Goal: Information Seeking & Learning: Find specific page/section

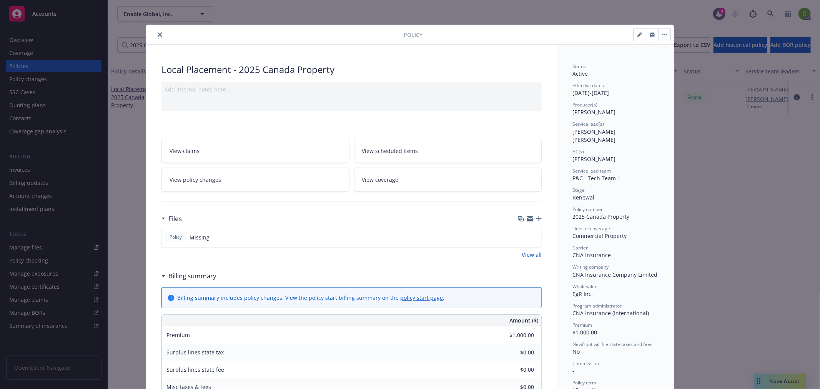
click at [155, 33] on button "close" at bounding box center [159, 34] width 9 height 9
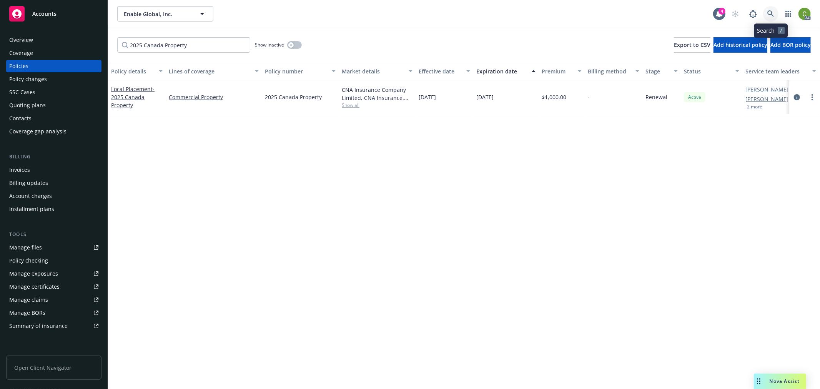
click at [768, 14] on icon at bounding box center [770, 13] width 7 height 7
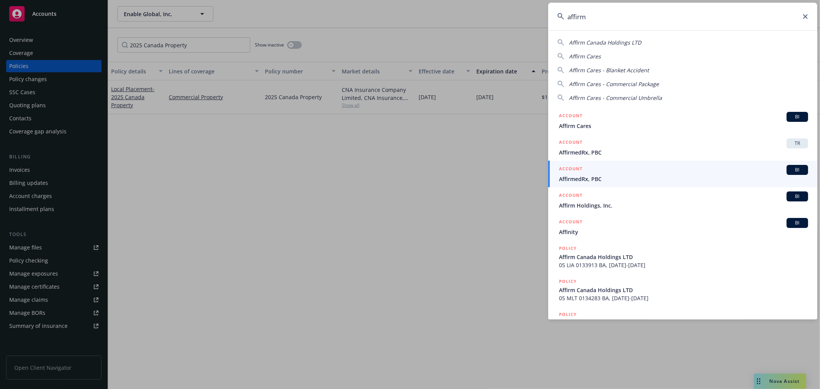
type input "affirm"
click at [604, 201] on span "Affirm Holdings, Inc." at bounding box center [683, 205] width 249 height 8
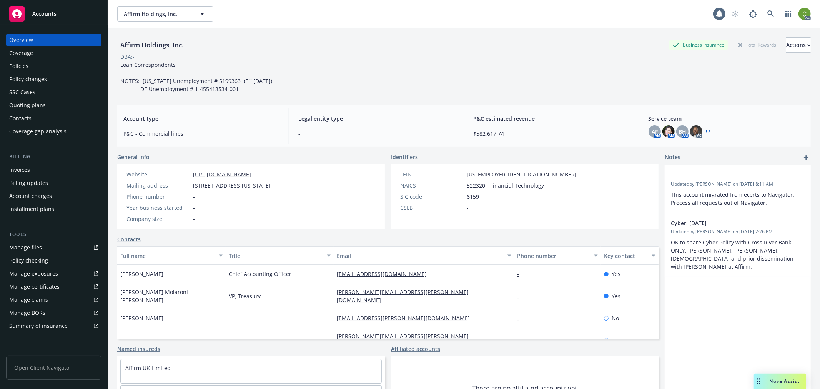
click at [58, 168] on div "Invoices" at bounding box center [53, 170] width 89 height 12
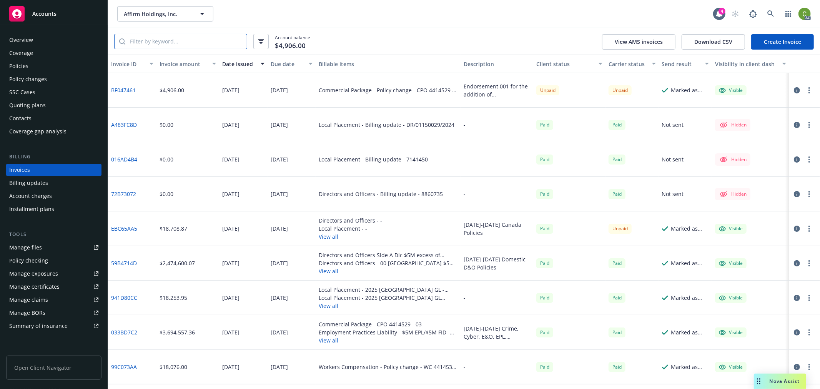
drag, startPoint x: 183, startPoint y: 40, endPoint x: 188, endPoint y: 43, distance: 6.1
click at [183, 40] on input "search" at bounding box center [185, 41] width 121 height 15
paste input "EBC65AA5"
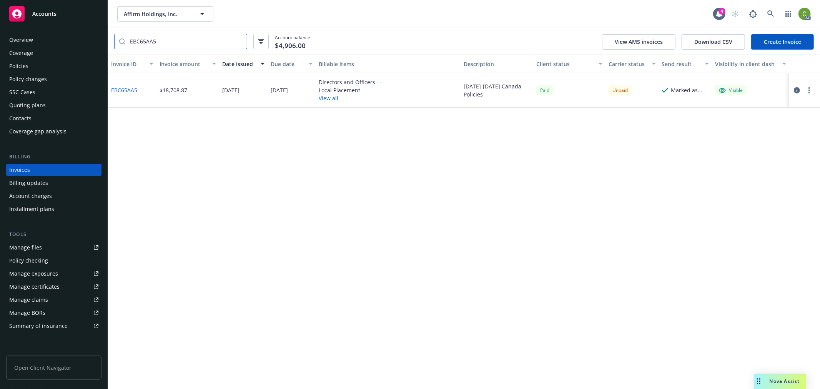
type input "EBC65AA5"
click at [125, 89] on link "EBC65AA5" at bounding box center [124, 90] width 26 height 8
click at [44, 62] on div "Policies" at bounding box center [53, 66] width 89 height 12
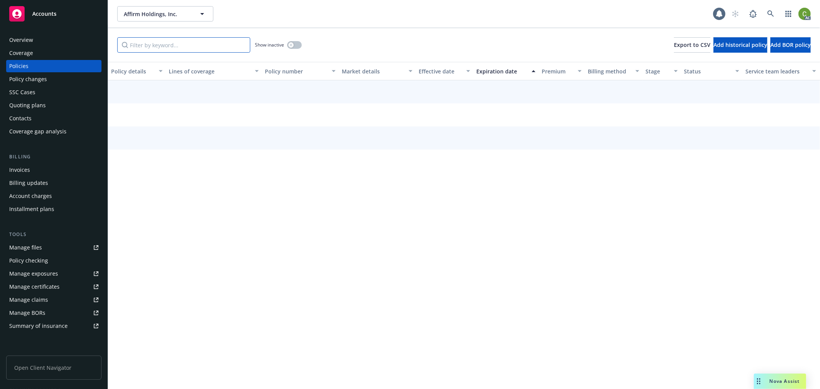
drag, startPoint x: 178, startPoint y: 45, endPoint x: 205, endPoint y: 55, distance: 28.6
click at [178, 44] on input "Filter by keyword..." at bounding box center [183, 44] width 133 height 15
paste input "Affirm Holdings, Inc."
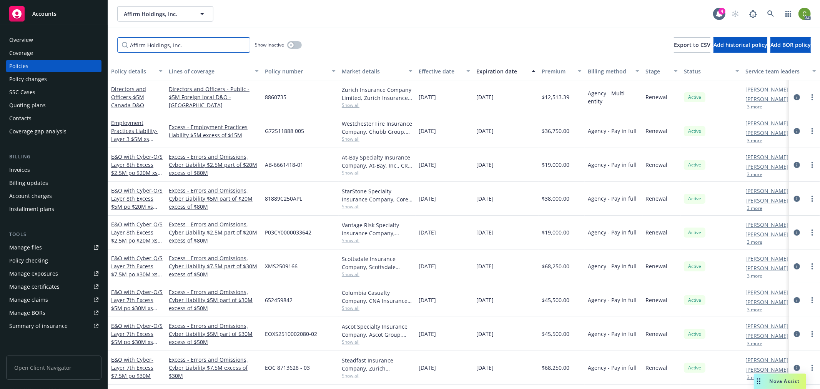
drag, startPoint x: 193, startPoint y: 46, endPoint x: 86, endPoint y: 96, distance: 117.3
click at [0, 41] on div "Accounts Overview Coverage Policies Policy changes SSC Cases Quoting plans Cont…" at bounding box center [410, 194] width 820 height 389
paste input "8877938"
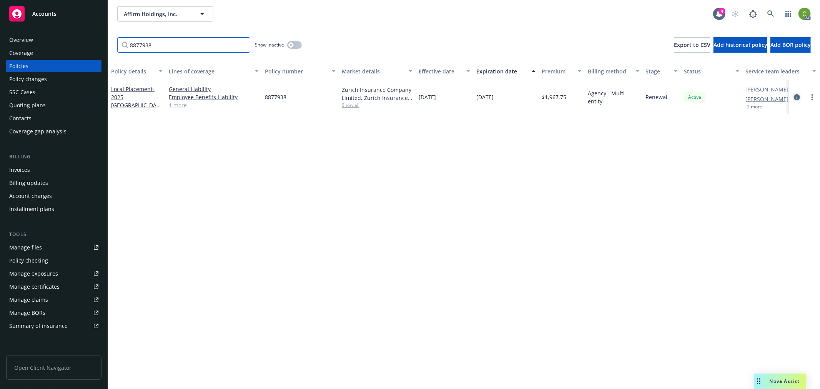
type input "8877938"
click at [796, 97] on icon "circleInformation" at bounding box center [797, 97] width 6 height 6
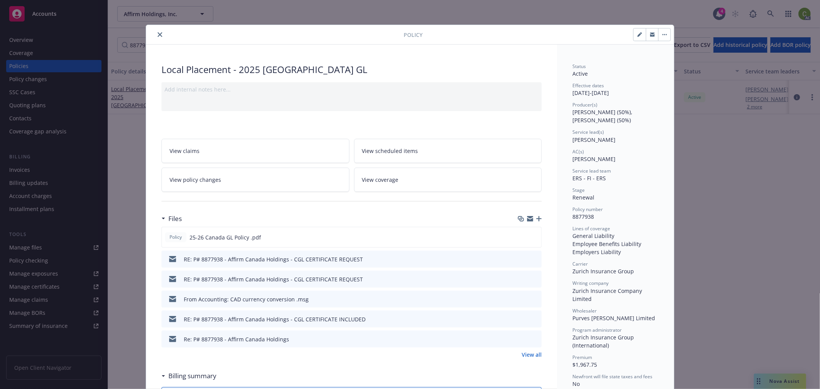
click at [155, 37] on button "close" at bounding box center [159, 34] width 9 height 9
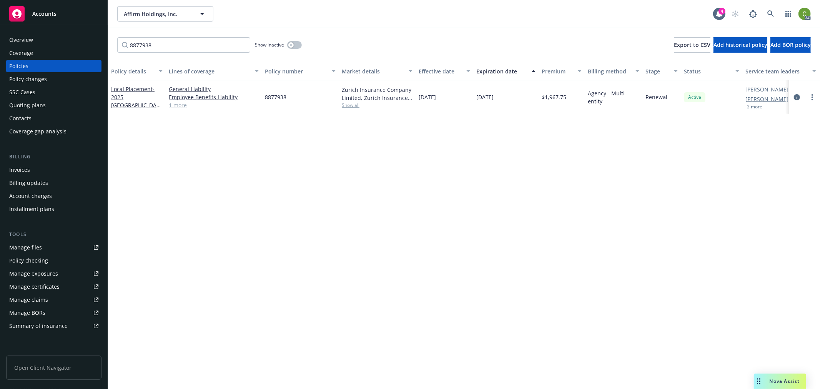
click at [38, 171] on div "Invoices" at bounding box center [53, 170] width 89 height 12
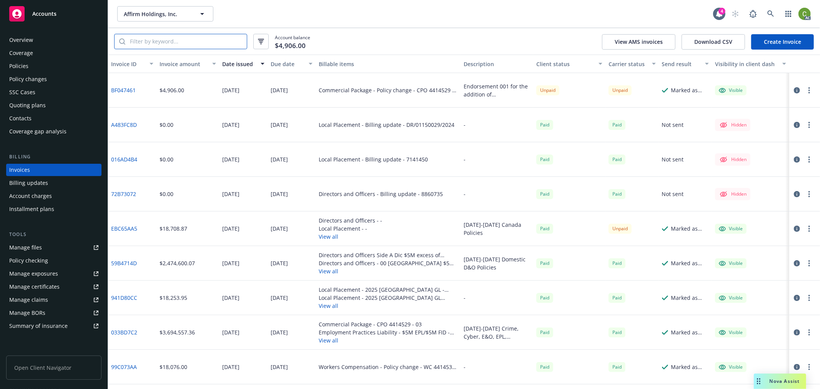
click at [231, 39] on input "search" at bounding box center [185, 41] width 121 height 15
paste input "EBC65AA5"
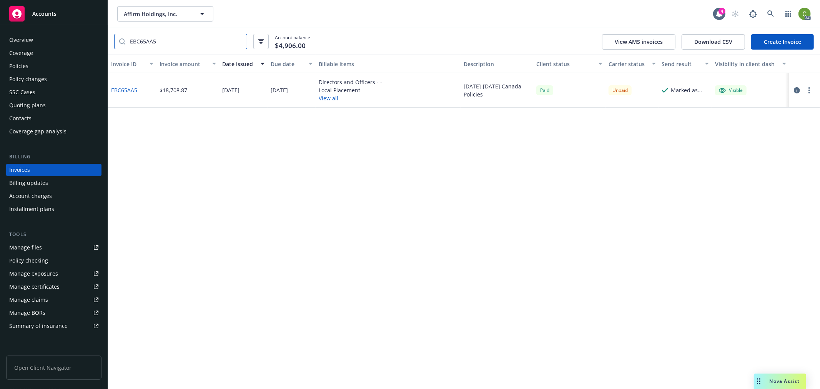
type input "EBC65AA5"
click at [122, 90] on link "EBC65AA5" at bounding box center [124, 90] width 26 height 8
click at [16, 64] on div "Policies" at bounding box center [18, 66] width 19 height 12
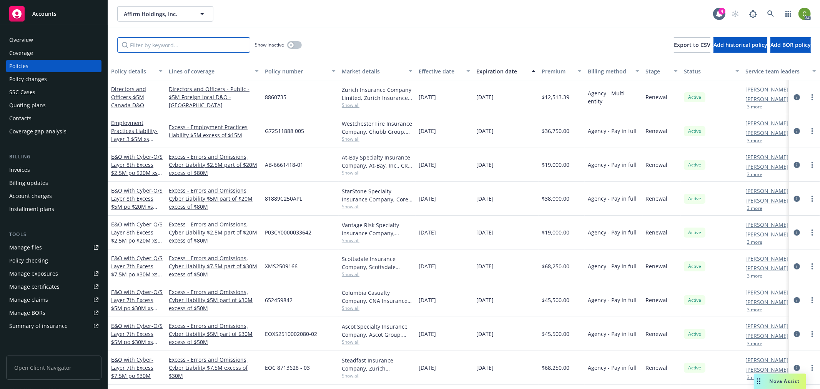
click at [203, 37] on input "Filter by keyword..." at bounding box center [183, 44] width 133 height 15
paste input "8860735"
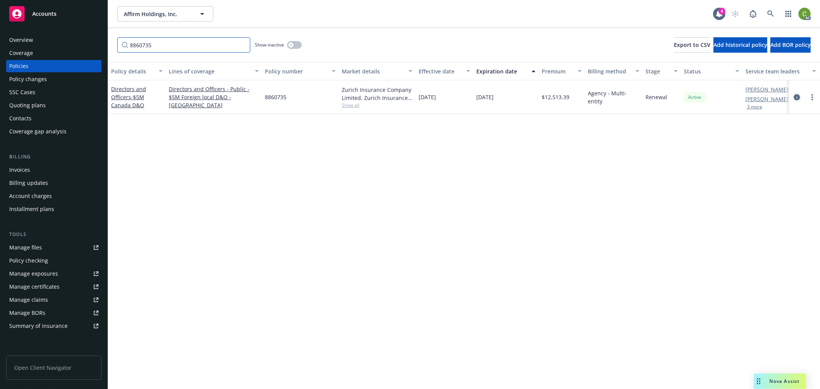
type input "8860735"
click at [797, 97] on icon "circleInformation" at bounding box center [797, 97] width 6 height 6
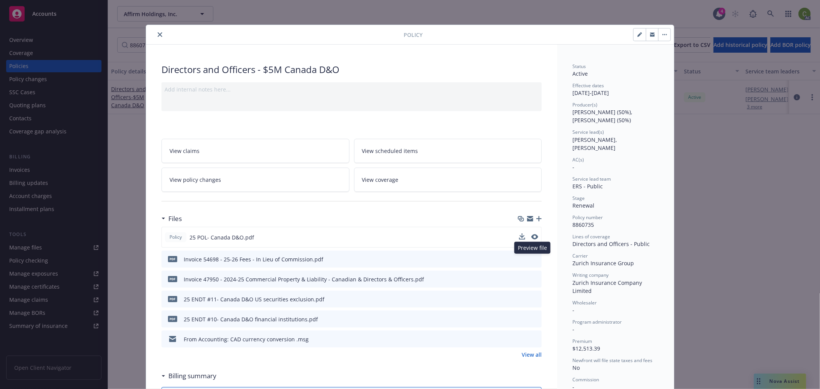
drag, startPoint x: 532, startPoint y: 258, endPoint x: 508, endPoint y: 232, distance: 35.4
click at [532, 258] on icon "preview file" at bounding box center [534, 258] width 7 height 5
click at [531, 354] on link "View all" at bounding box center [532, 355] width 20 height 8
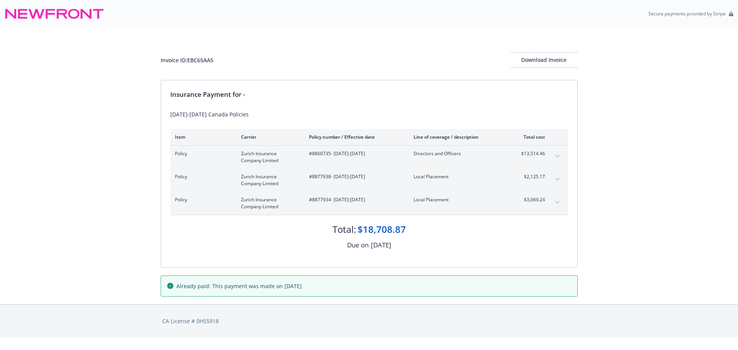
click at [558, 155] on button "expand content" at bounding box center [557, 156] width 12 height 12
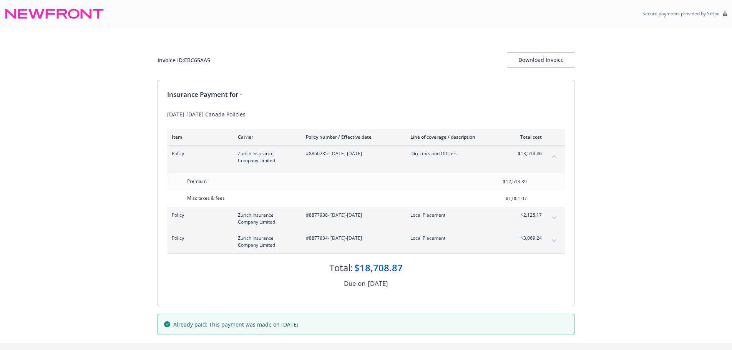
click at [558, 155] on button "collapse content" at bounding box center [554, 156] width 12 height 12
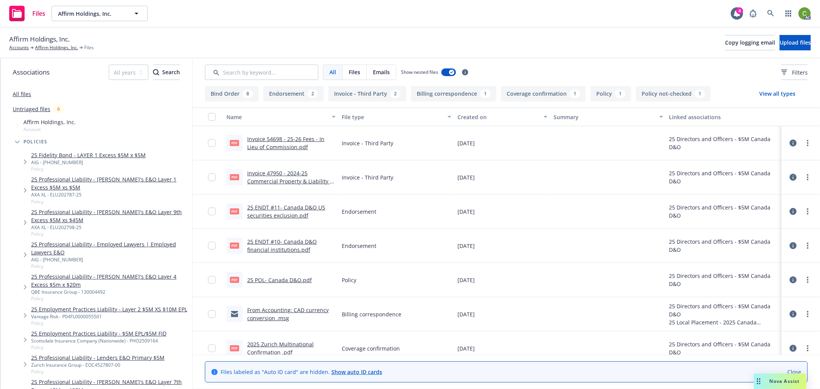
click at [289, 180] on link "Invoice 47950 - 2024-25 Commercial Property & Liability - Canadian & Directors …" at bounding box center [289, 186] width 85 height 32
click at [58, 47] on link "Affirm Holdings, Inc." at bounding box center [56, 47] width 43 height 7
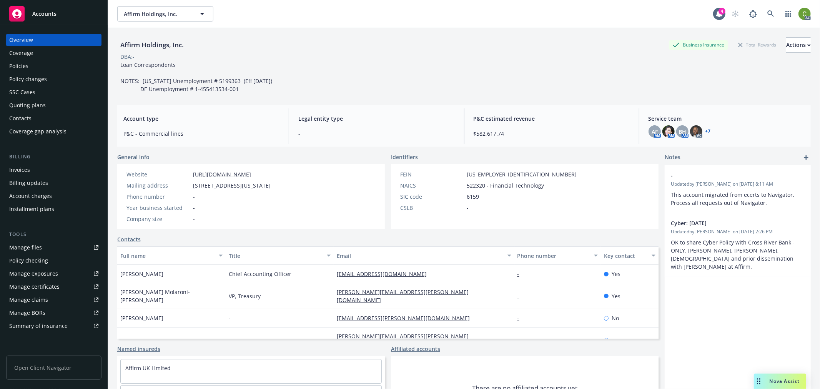
click at [65, 66] on div "Policies" at bounding box center [53, 66] width 89 height 12
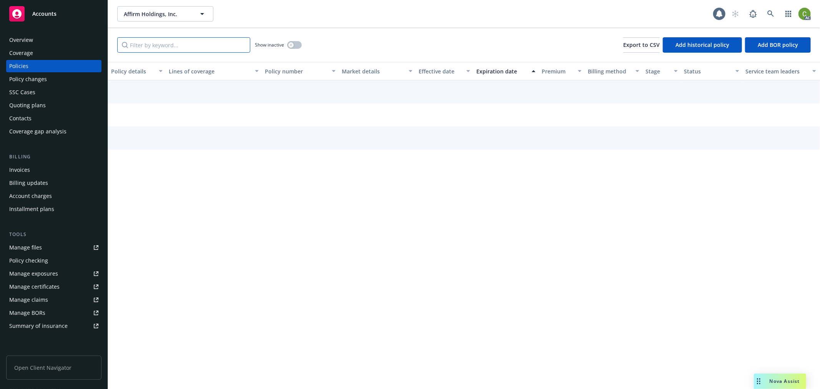
click at [181, 47] on input "Filter by keyword..." at bounding box center [183, 44] width 133 height 15
paste input "8860735"
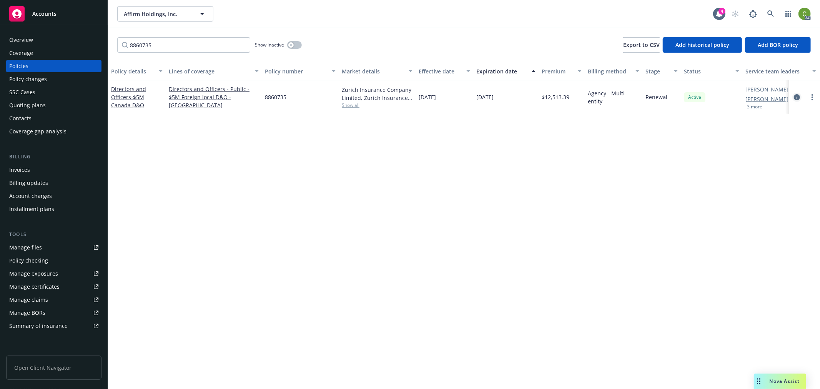
click at [796, 96] on icon "circleInformation" at bounding box center [797, 97] width 6 height 6
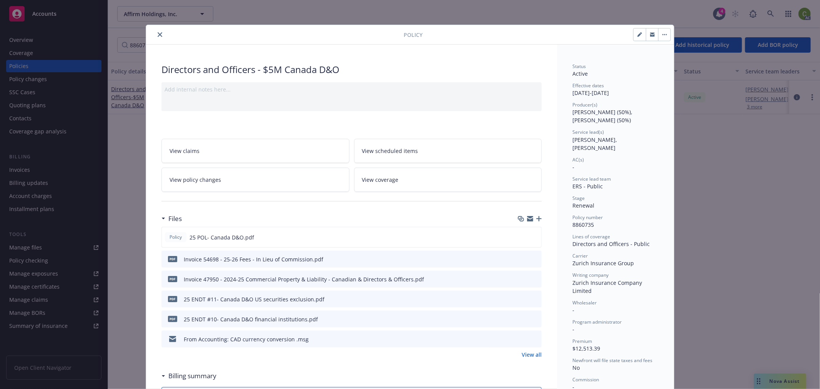
click at [155, 33] on button "close" at bounding box center [159, 34] width 9 height 9
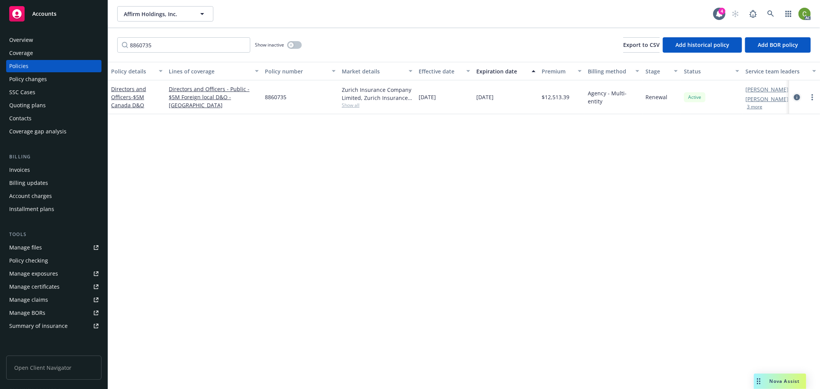
click at [796, 95] on icon "circleInformation" at bounding box center [797, 97] width 6 height 6
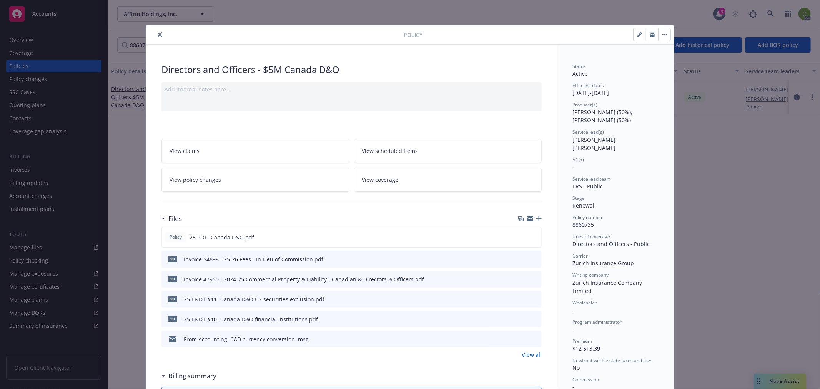
click at [158, 32] on icon "close" at bounding box center [160, 34] width 5 height 5
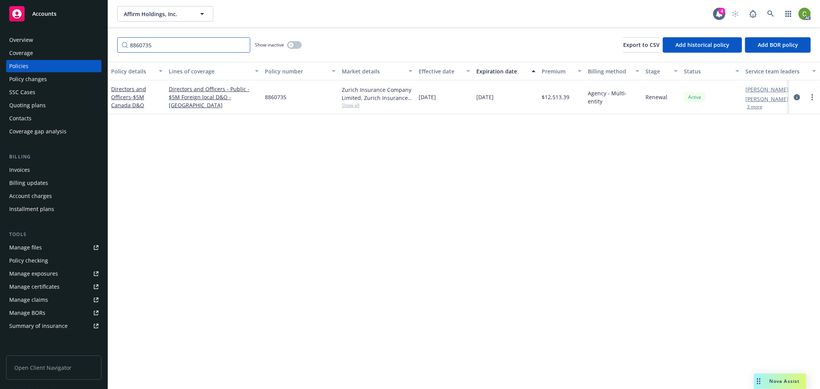
drag, startPoint x: 165, startPoint y: 46, endPoint x: 170, endPoint y: 45, distance: 5.1
click at [165, 45] on input "8860735" at bounding box center [183, 44] width 133 height 15
drag, startPoint x: 135, startPoint y: 47, endPoint x: 2, endPoint y: 58, distance: 133.4
click at [0, 56] on div "Accounts Overview Coverage Policies Policy changes SSC Cases Quoting plans Cont…" at bounding box center [410, 194] width 820 height 389
paste input "77938"
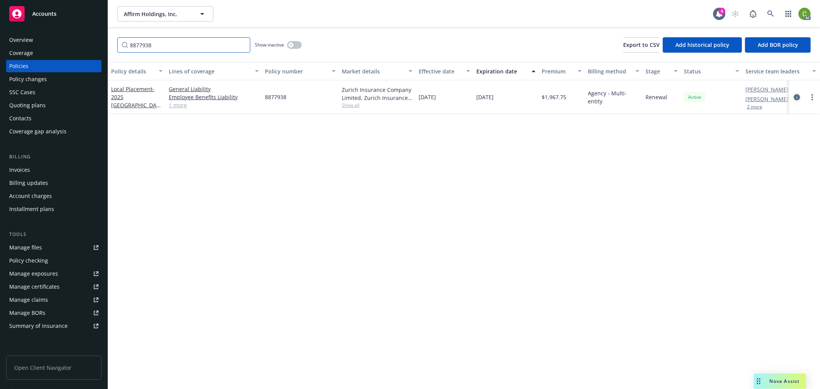
type input "8877938"
click at [800, 96] on link "circleInformation" at bounding box center [796, 97] width 9 height 9
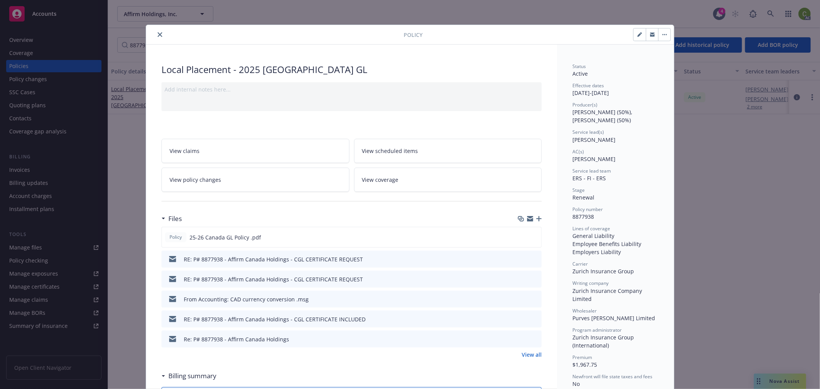
drag, startPoint x: 156, startPoint y: 33, endPoint x: 159, endPoint y: 37, distance: 4.9
click at [158, 33] on icon "close" at bounding box center [160, 34] width 5 height 5
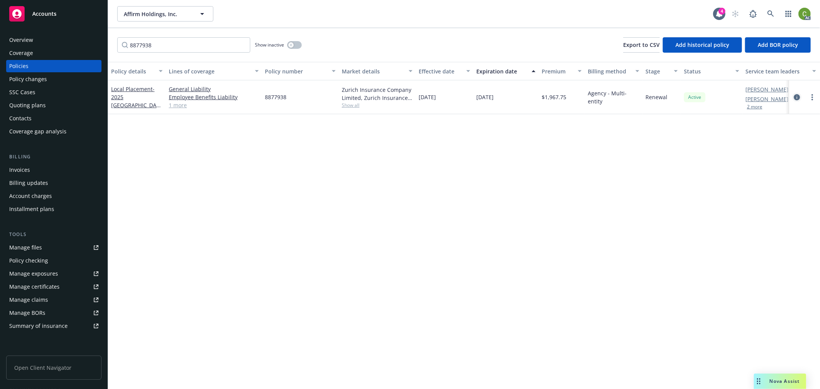
click at [796, 98] on icon "circleInformation" at bounding box center [797, 97] width 6 height 6
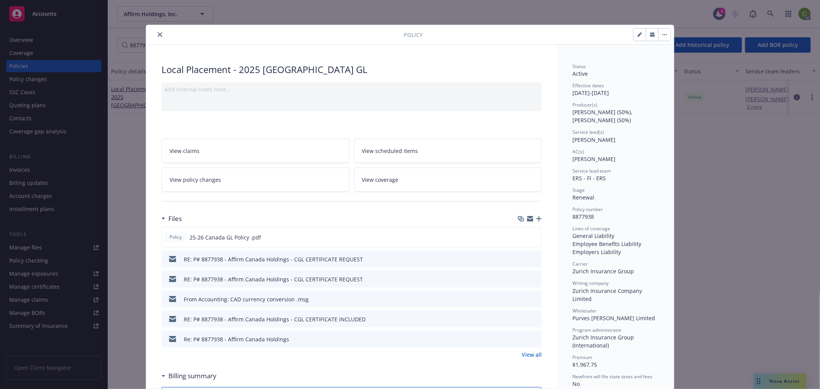
scroll to position [23, 0]
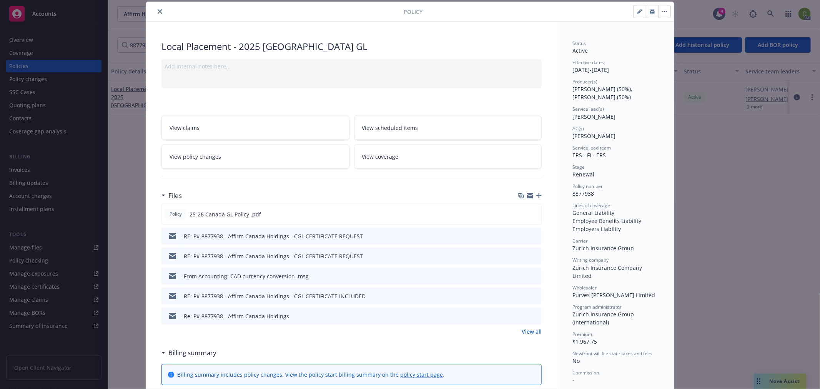
click at [529, 330] on link "View all" at bounding box center [532, 331] width 20 height 8
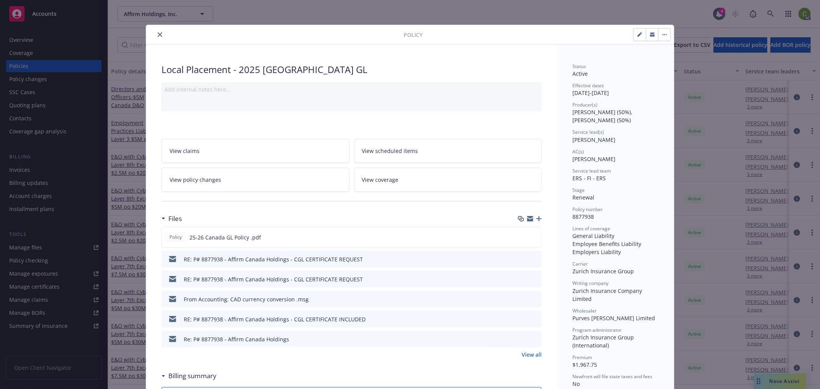
drag, startPoint x: 156, startPoint y: 32, endPoint x: 156, endPoint y: 41, distance: 9.6
click at [156, 32] on button "close" at bounding box center [159, 34] width 9 height 9
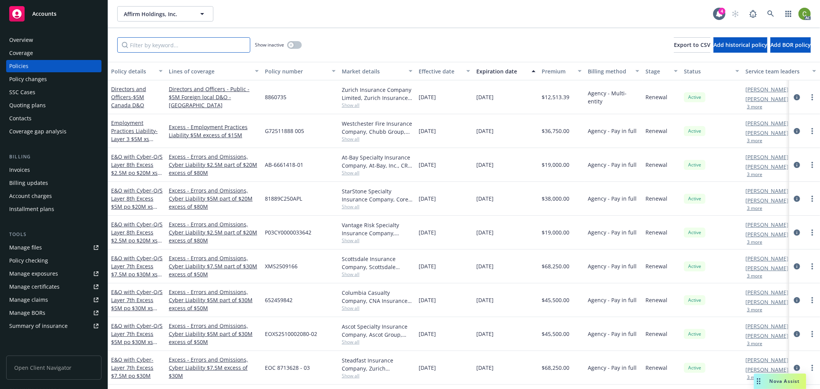
click at [155, 43] on input "Filter by keyword..." at bounding box center [183, 44] width 133 height 15
paste input "8860735"
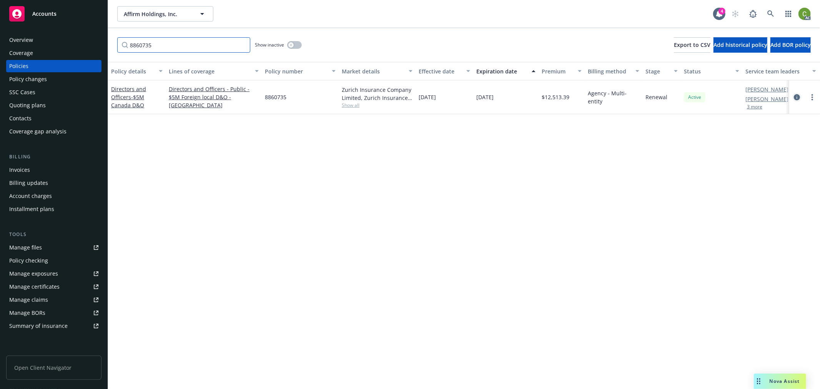
type input "8860735"
click at [793, 95] on link "circleInformation" at bounding box center [796, 97] width 9 height 9
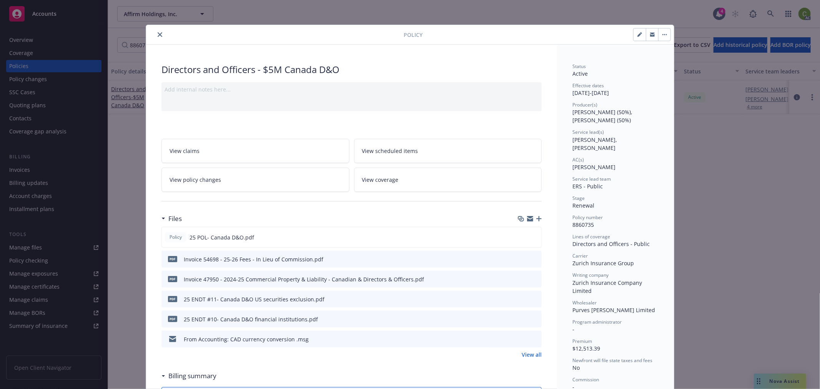
click at [158, 33] on icon "close" at bounding box center [160, 34] width 5 height 5
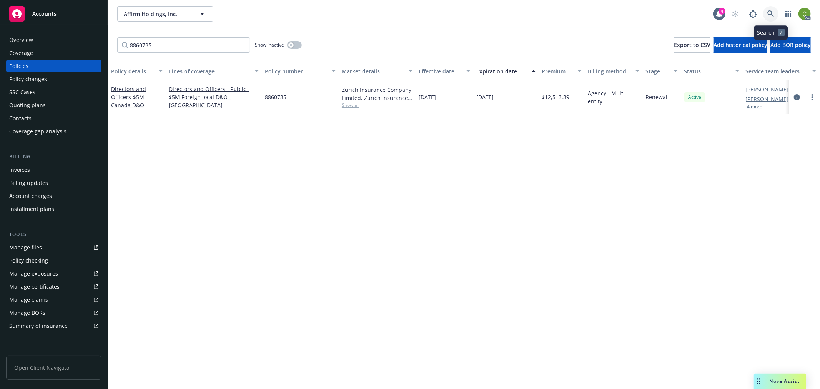
drag, startPoint x: 773, startPoint y: 13, endPoint x: 760, endPoint y: 39, distance: 28.9
click at [773, 13] on icon at bounding box center [770, 13] width 7 height 7
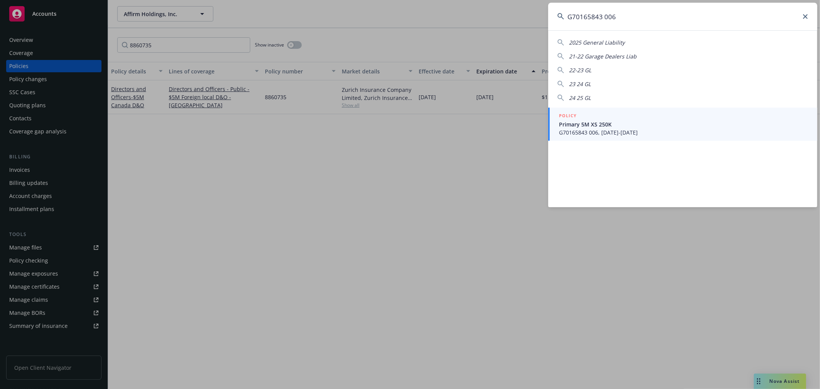
type input "G70165843 006"
click at [662, 128] on span "G70165843 006, [DATE]-[DATE]" at bounding box center [683, 132] width 249 height 8
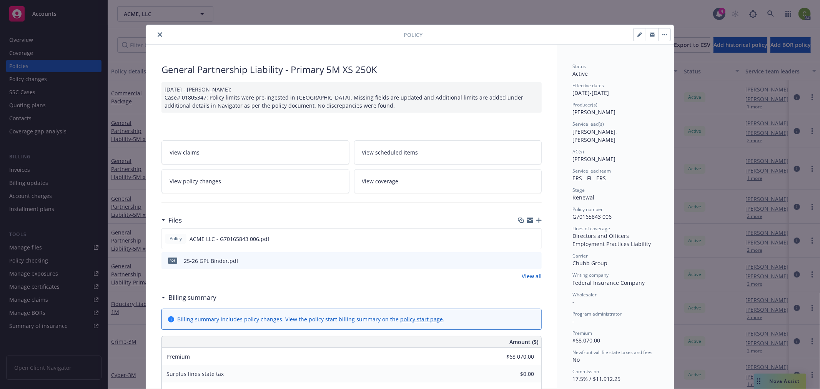
click at [159, 33] on icon "close" at bounding box center [160, 34] width 5 height 5
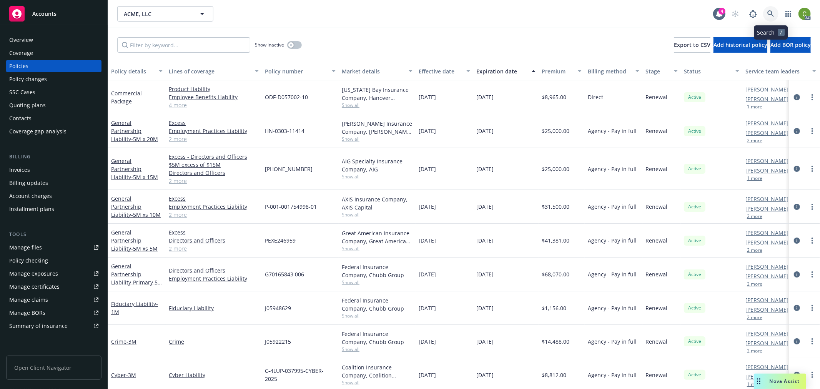
click at [769, 16] on icon at bounding box center [770, 13] width 7 height 7
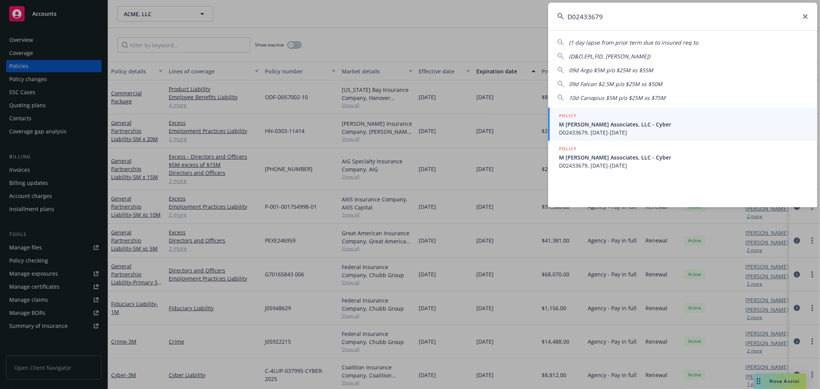
type input "D02433679"
click at [677, 128] on span "D02433679, 09/18/2025-09/18/2026" at bounding box center [683, 132] width 249 height 8
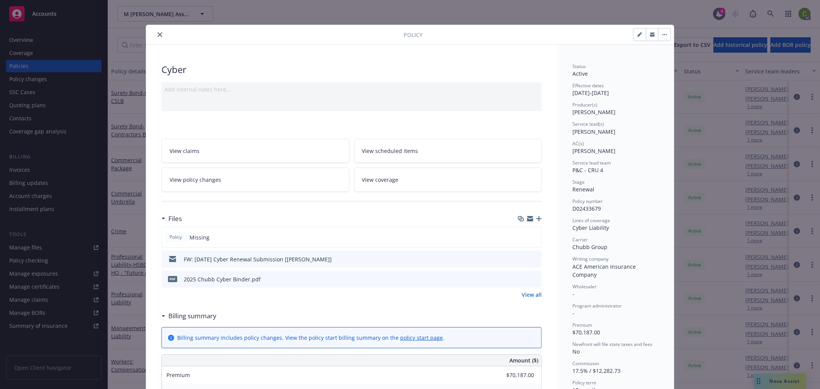
click at [158, 31] on button "close" at bounding box center [159, 34] width 9 height 9
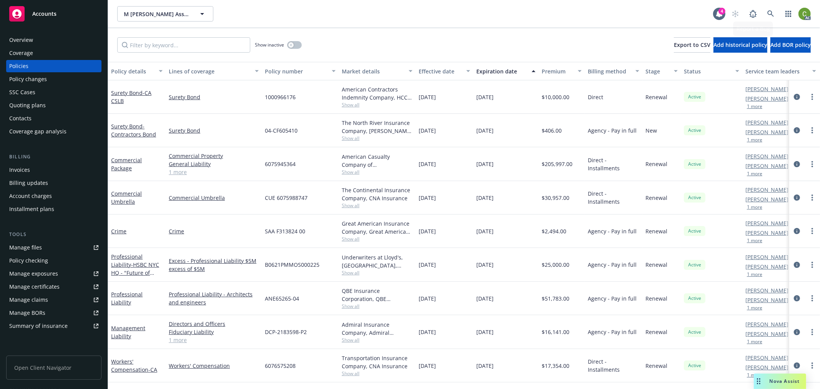
click at [779, 10] on div "AC" at bounding box center [769, 13] width 83 height 15
click at [767, 14] on icon at bounding box center [770, 13] width 7 height 7
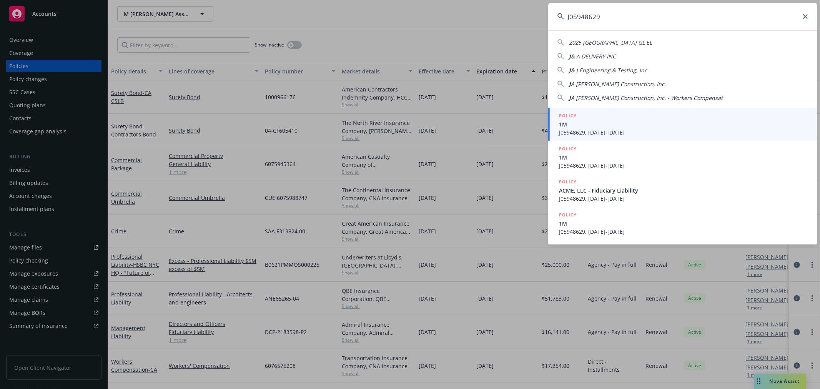
type input "J05948629"
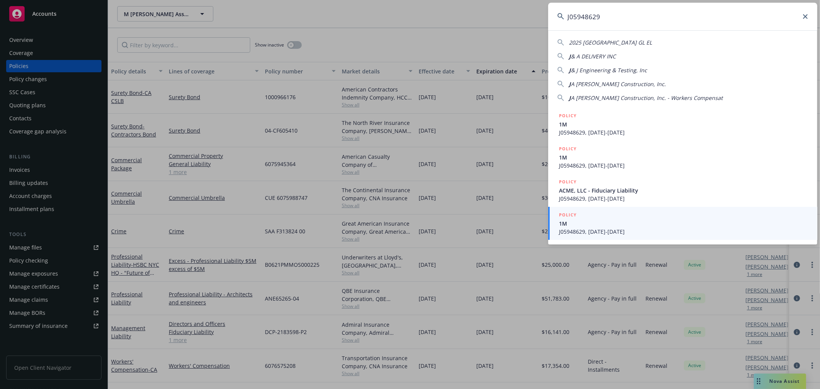
click at [602, 230] on span "J05948629, 08/29/2025-08/29/2026" at bounding box center [683, 232] width 249 height 8
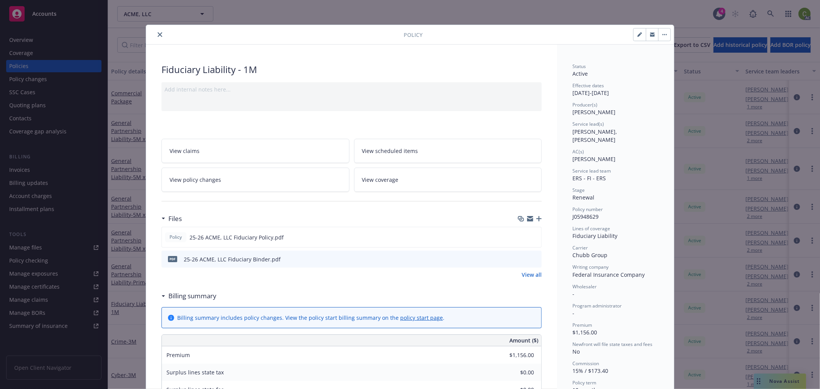
click at [158, 33] on icon "close" at bounding box center [160, 34] width 5 height 5
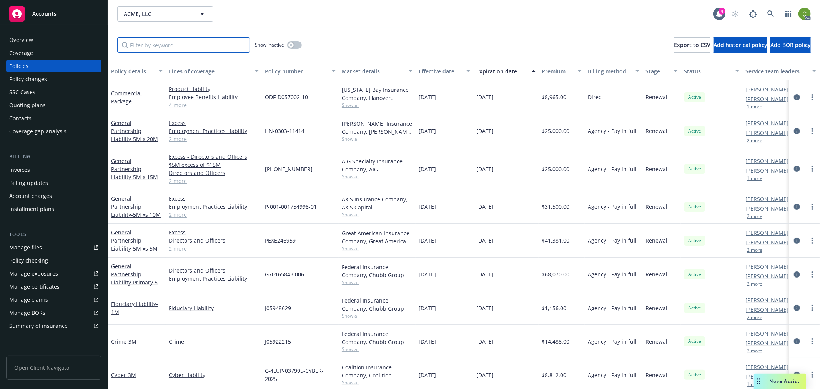
click at [159, 45] on input "Filter by keyword..." at bounding box center [183, 44] width 133 height 15
paste input "J05922215"
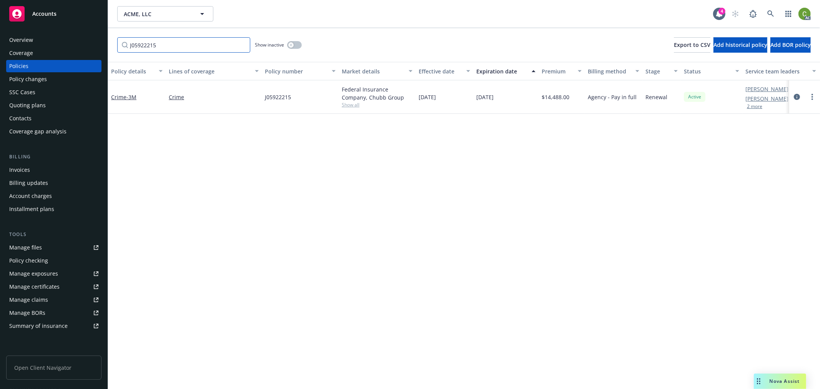
type input "J05922215"
click at [770, 16] on icon at bounding box center [770, 13] width 7 height 7
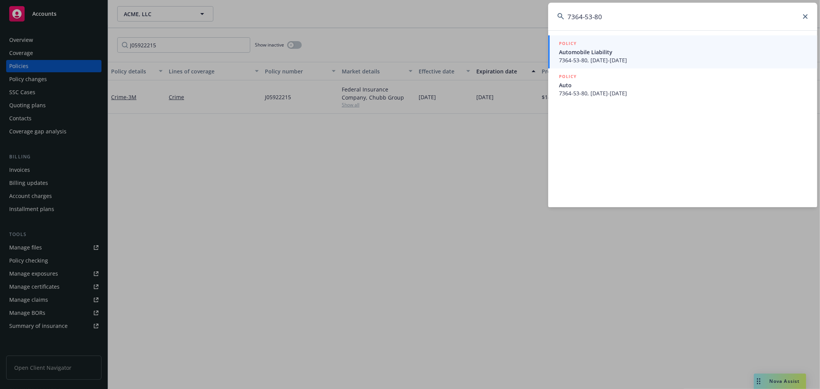
type input "7364-53-80"
click at [643, 45] on div "POLICY" at bounding box center [683, 44] width 249 height 8
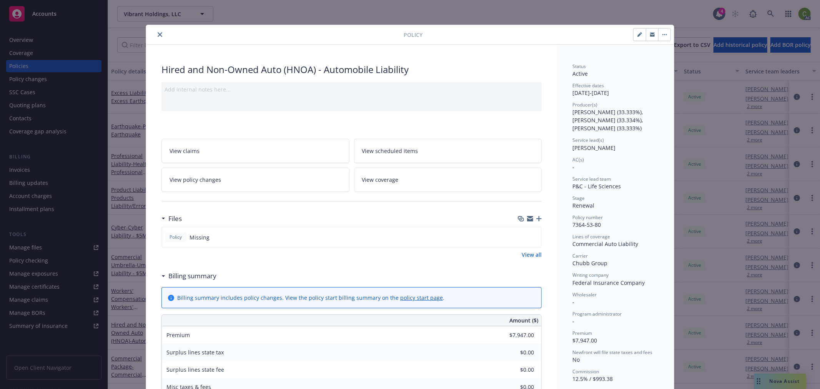
click at [158, 34] on icon "close" at bounding box center [160, 34] width 5 height 5
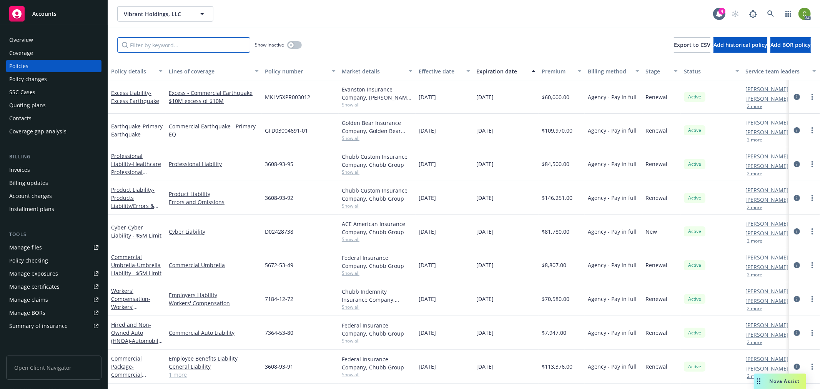
click at [160, 45] on input "Filter by keyword..." at bounding box center [183, 44] width 133 height 15
paste input "3608-93-91"
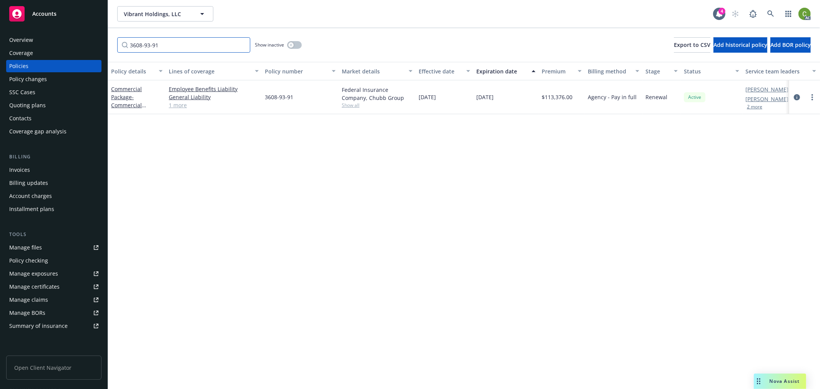
drag, startPoint x: 204, startPoint y: 46, endPoint x: 41, endPoint y: 61, distance: 163.6
click at [0, 47] on div "Accounts Overview Coverage Policies Policy changes SSC Cases Quoting plans Cont…" at bounding box center [410, 194] width 820 height 389
paste input "D02428738"
drag, startPoint x: 221, startPoint y: 47, endPoint x: 0, endPoint y: 56, distance: 220.8
click at [0, 55] on div "Accounts Overview Coverage Policies Policy changes SSC Cases Quoting plans Cont…" at bounding box center [410, 194] width 820 height 389
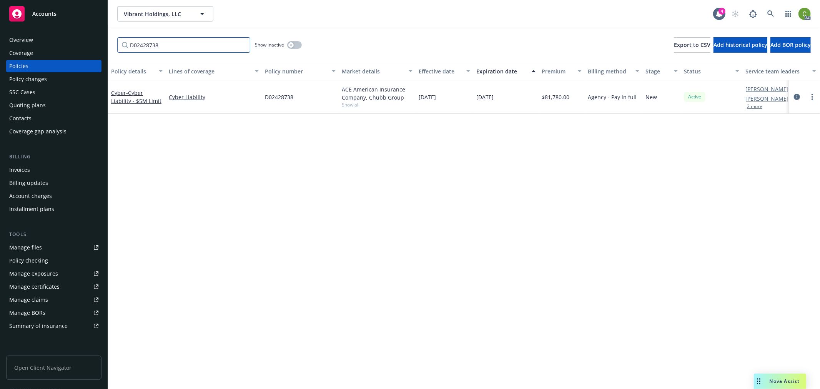
paste input "3608-93-95"
click at [796, 95] on icon "circleInformation" at bounding box center [797, 97] width 6 height 6
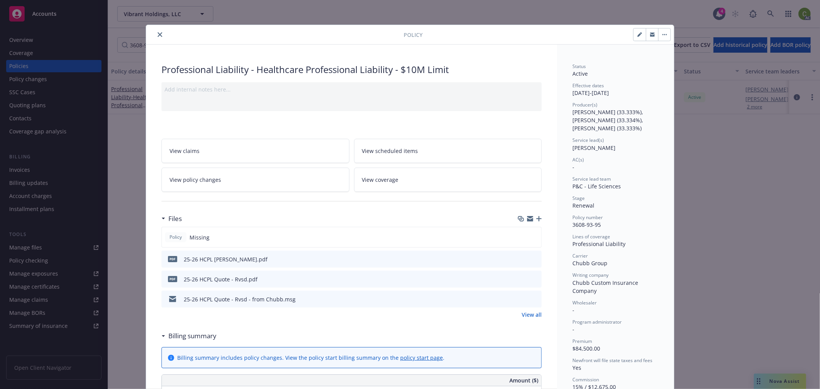
click at [159, 36] on button "close" at bounding box center [159, 34] width 9 height 9
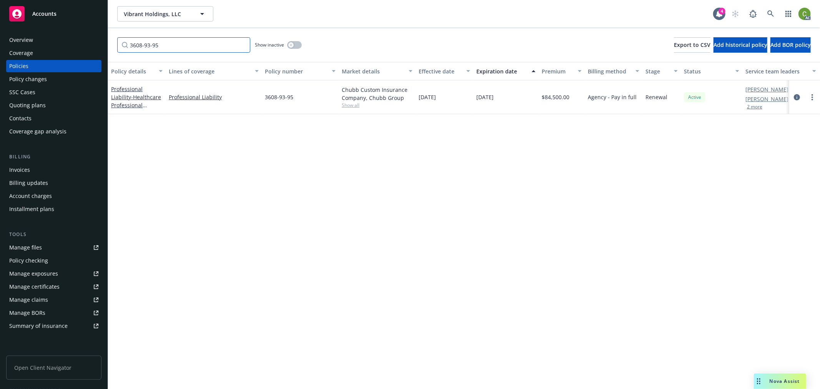
drag, startPoint x: 180, startPoint y: 43, endPoint x: 187, endPoint y: 44, distance: 7.3
click at [183, 43] on input "3608-93-95" at bounding box center [183, 44] width 133 height 15
drag, startPoint x: 179, startPoint y: 45, endPoint x: 0, endPoint y: 49, distance: 178.8
click at [0, 48] on div "Accounts Overview Coverage Policies Policy changes SSC Cases Quoting plans Cont…" at bounding box center [410, 194] width 820 height 389
paste input "7364-53-80"
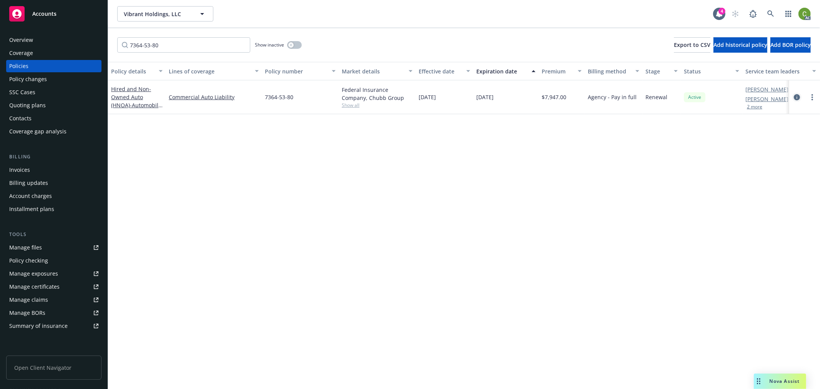
click at [798, 98] on icon "circleInformation" at bounding box center [797, 97] width 6 height 6
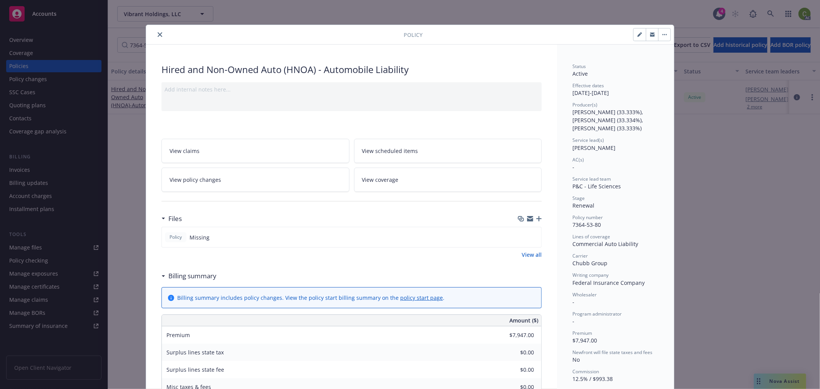
click at [158, 33] on icon "close" at bounding box center [160, 34] width 5 height 5
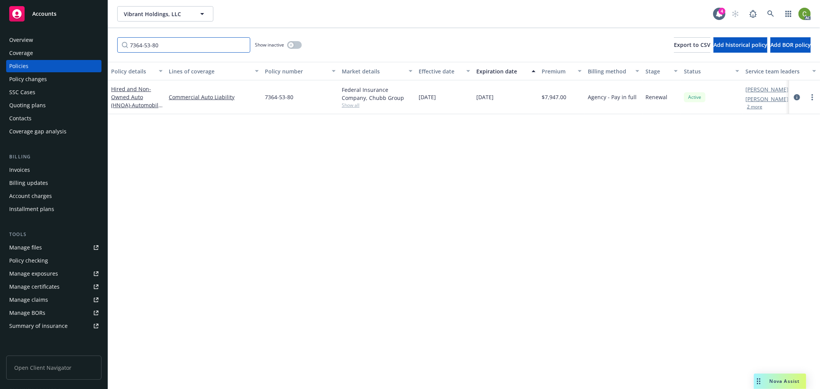
drag, startPoint x: 172, startPoint y: 48, endPoint x: 181, endPoint y: 48, distance: 9.2
click at [173, 48] on input "7364-53-80" at bounding box center [183, 44] width 133 height 15
drag, startPoint x: 181, startPoint y: 48, endPoint x: 0, endPoint y: 61, distance: 181.5
click at [0, 61] on div "Accounts Overview Coverage Policies Policy changes SSC Cases Quoting plans Cont…" at bounding box center [410, 194] width 820 height 389
paste input "3608-93-91"
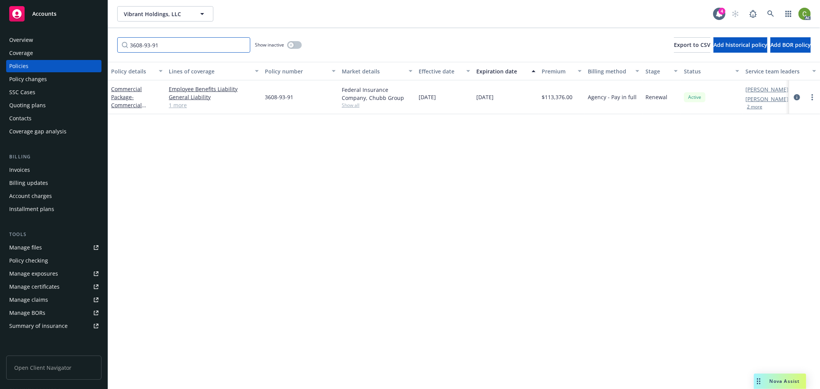
drag, startPoint x: 183, startPoint y: 45, endPoint x: 350, endPoint y: 118, distance: 182.3
click at [0, 49] on div "Accounts Overview Coverage Policies Policy changes SSC Cases Quoting plans Cont…" at bounding box center [410, 194] width 820 height 389
paste input "D02428738"
click at [0, 59] on div "Accounts Overview Coverage Policies Policy changes SSC Cases Quoting plans Cont…" at bounding box center [410, 194] width 820 height 389
paste input "3608-93-95"
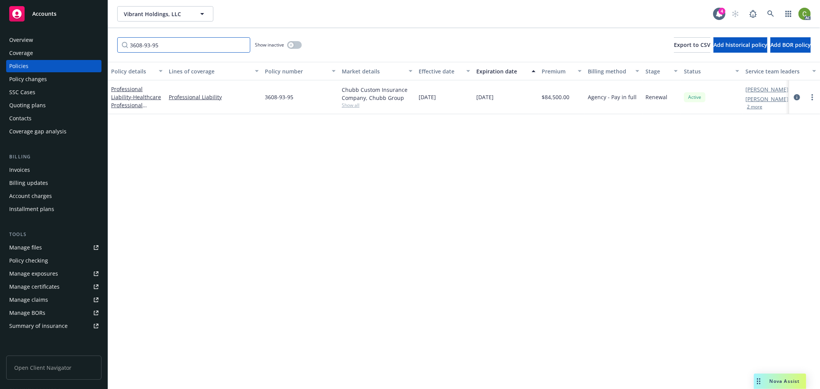
drag, startPoint x: 81, startPoint y: 46, endPoint x: 0, endPoint y: 48, distance: 81.5
click at [0, 48] on div "Accounts Overview Coverage Policies Policy changes SSC Cases Quoting plans Cont…" at bounding box center [410, 194] width 820 height 389
paste input "2"
click at [800, 96] on link "circleInformation" at bounding box center [796, 97] width 9 height 9
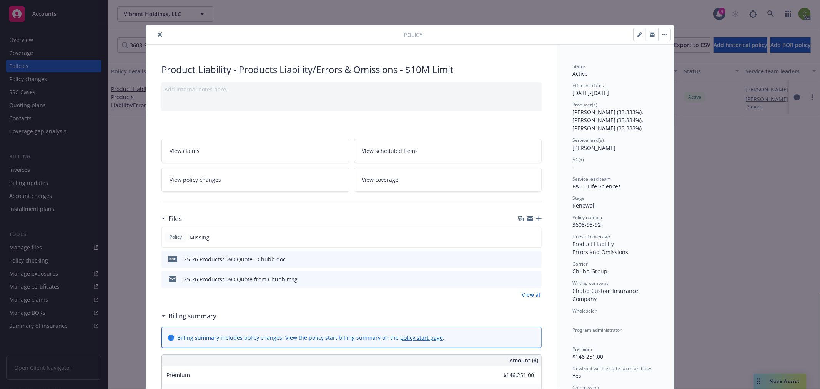
drag, startPoint x: 158, startPoint y: 35, endPoint x: 162, endPoint y: 40, distance: 6.8
click at [158, 35] on icon "close" at bounding box center [160, 34] width 5 height 5
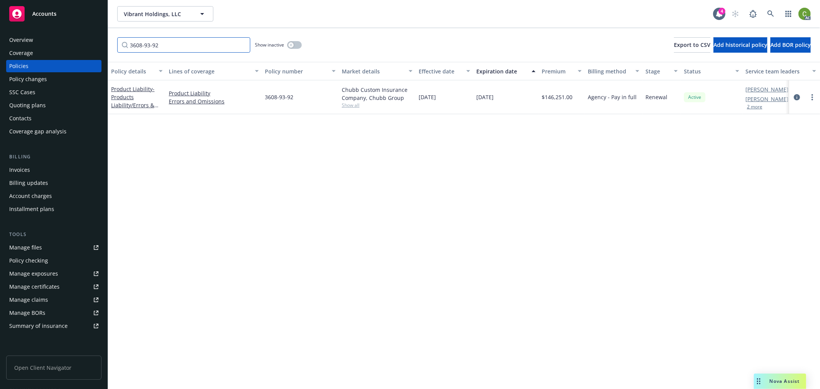
click at [186, 48] on input "3608-93-92" at bounding box center [183, 44] width 133 height 15
click at [0, 31] on div "Accounts Overview Coverage Policies Policy changes SSC Cases Quoting plans Cont…" at bounding box center [410, 194] width 820 height 389
paste input "5672-53-49"
drag, startPoint x: 795, startPoint y: 98, endPoint x: 788, endPoint y: 115, distance: 18.1
click at [795, 97] on icon "circleInformation" at bounding box center [797, 97] width 6 height 6
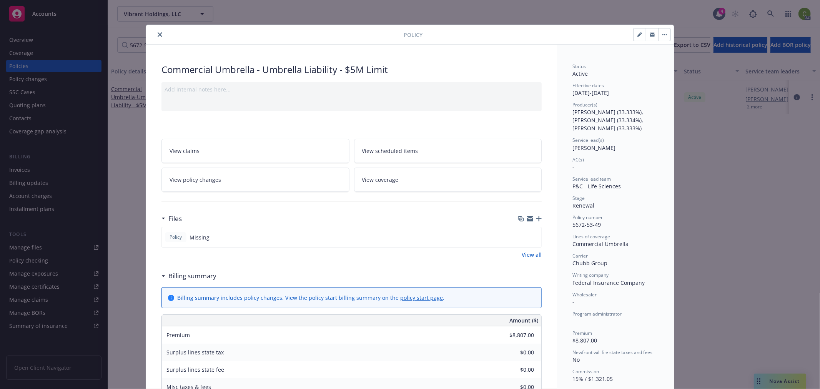
click at [158, 36] on icon "close" at bounding box center [160, 34] width 5 height 5
click at [176, 52] on div "5672-53-49 Show inactive Export to CSV Add historical policy Add BOR policy" at bounding box center [464, 45] width 712 height 34
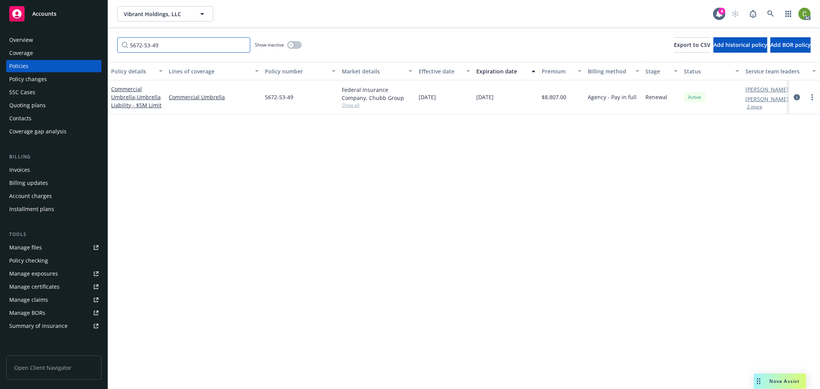
drag, startPoint x: 145, startPoint y: 51, endPoint x: 191, endPoint y: 142, distance: 102.1
click at [8, 53] on div "Accounts Overview Coverage Policies Policy changes SSC Cases Quoting plans Cont…" at bounding box center [410, 194] width 820 height 389
paste input "7184-12-72"
type input "7184-12-72"
click at [796, 96] on icon "circleInformation" at bounding box center [797, 97] width 6 height 6
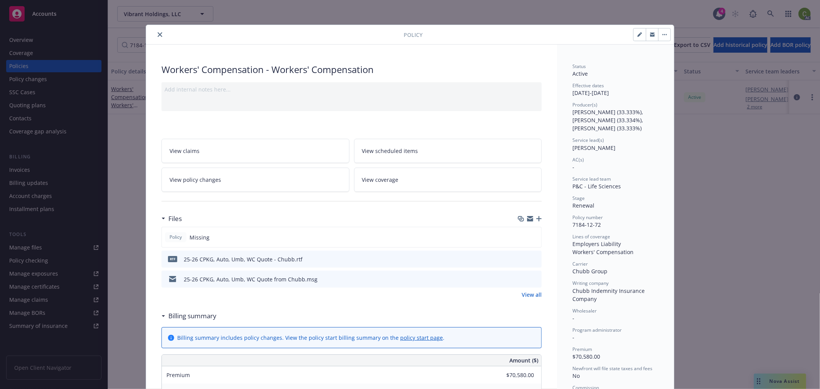
drag, startPoint x: 156, startPoint y: 35, endPoint x: 210, endPoint y: 45, distance: 54.7
click at [158, 34] on icon "close" at bounding box center [160, 34] width 5 height 5
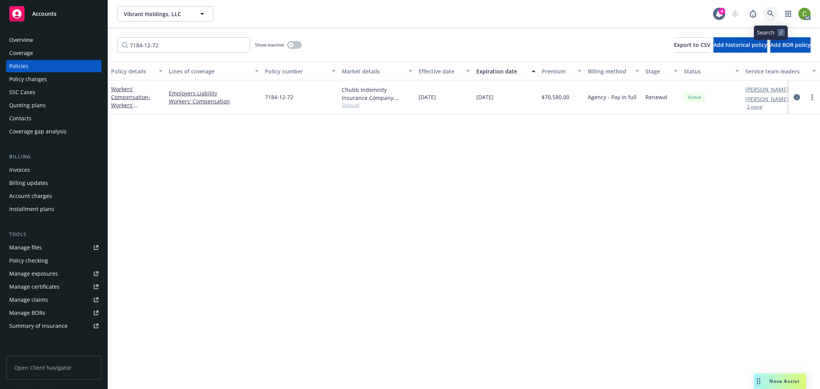
click at [773, 13] on icon at bounding box center [770, 13] width 7 height 7
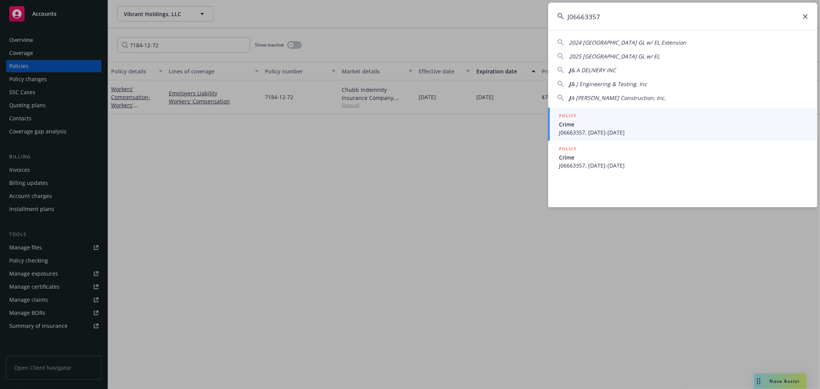
type input "J06663357"
click at [660, 130] on span "J06663357, 06/01/2025-06/01/2026" at bounding box center [683, 132] width 249 height 8
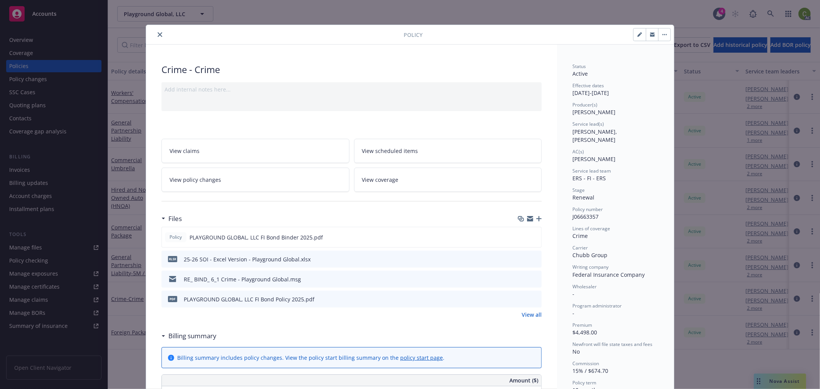
click at [158, 32] on icon "close" at bounding box center [160, 34] width 5 height 5
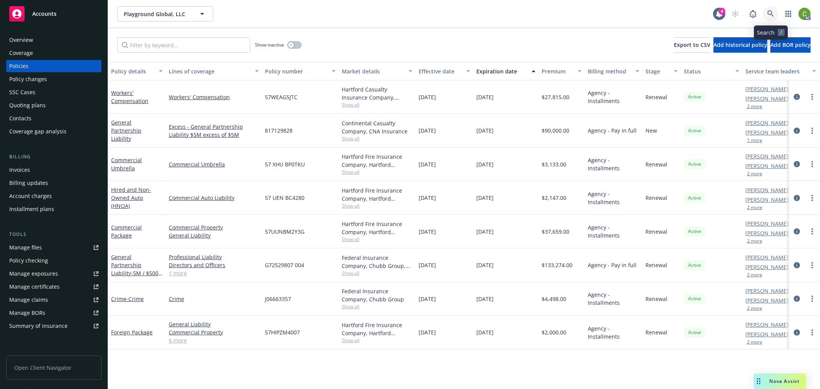
click at [770, 13] on icon at bounding box center [770, 13] width 7 height 7
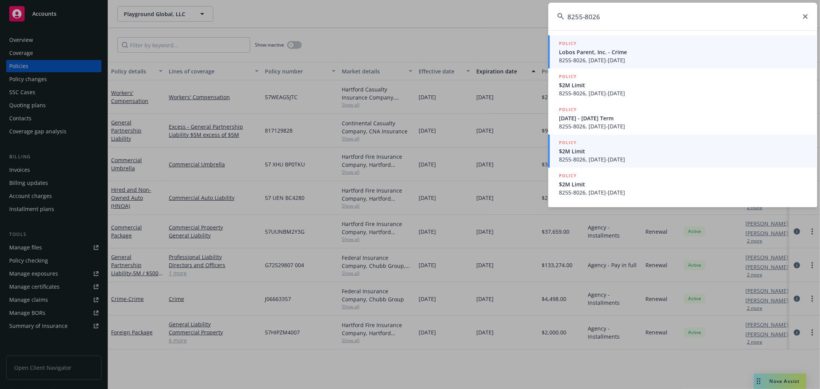
type input "8255-8026"
click at [657, 159] on span "8255-8026, 09/25/2024-10/25/2025" at bounding box center [683, 159] width 249 height 8
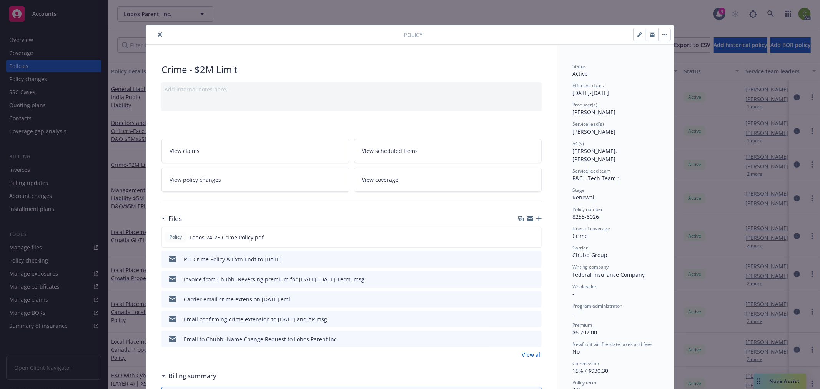
click at [248, 178] on link "View policy changes" at bounding box center [255, 180] width 188 height 24
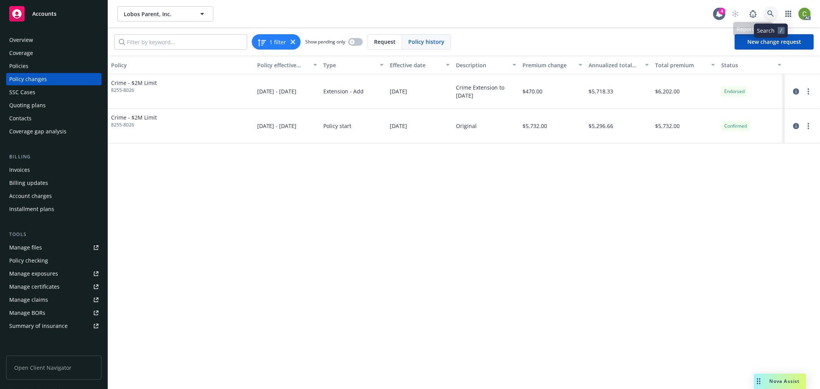
click at [769, 10] on link at bounding box center [770, 13] width 15 height 15
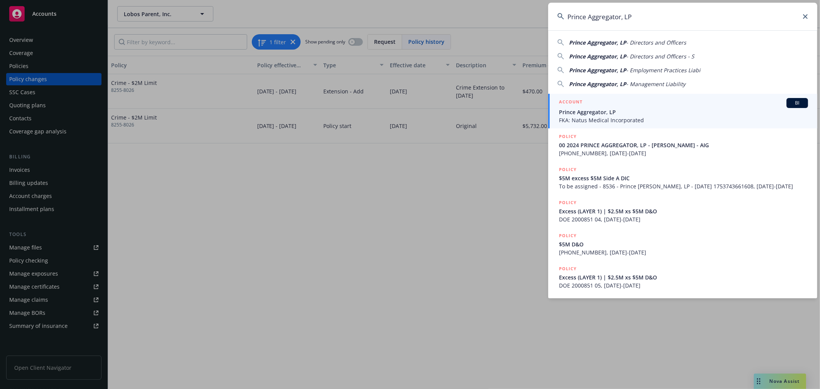
type input "Prince Aggregator, LP"
click at [620, 118] on span "FKA: Natus Medical Incorporated" at bounding box center [683, 120] width 249 height 8
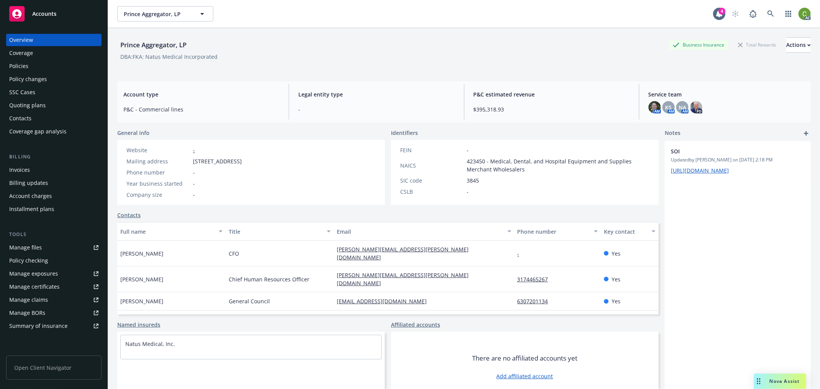
click at [45, 68] on div "Policies" at bounding box center [53, 66] width 89 height 12
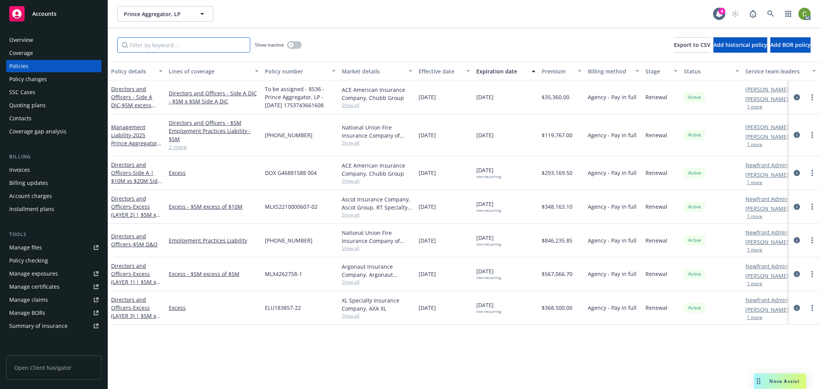
click at [180, 45] on input "Filter by keyword..." at bounding box center [183, 44] width 133 height 15
paste input "To be assigned - 8536 - Prince Aggregator, LP - 07/28/2025 1753743661608 - 07/2…"
type input "To be assigned - 8536 - Prince Aggregator, LP - 07/28/2025 1753743661608 - 07/2…"
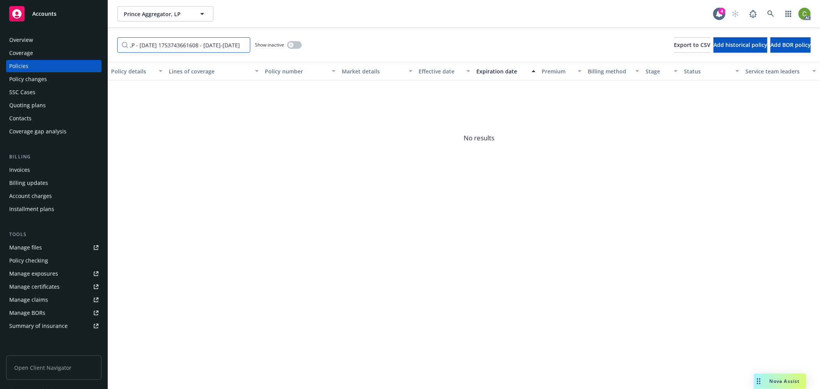
click at [241, 45] on input "To be assigned - 8536 - Prince Aggregator, LP - 07/28/2025 1753743661608 - 07/2…" at bounding box center [183, 44] width 133 height 15
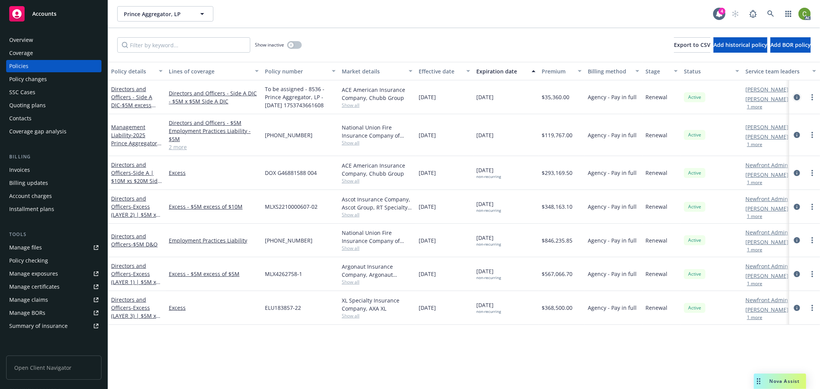
click at [796, 96] on icon "circleInformation" at bounding box center [797, 97] width 6 height 6
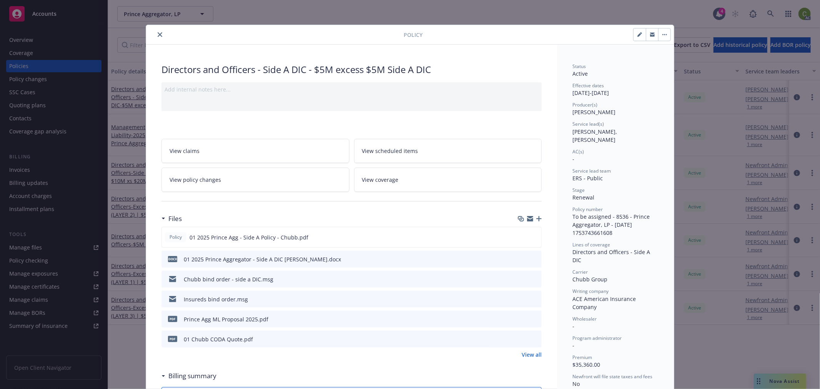
click at [158, 35] on icon "close" at bounding box center [160, 34] width 5 height 5
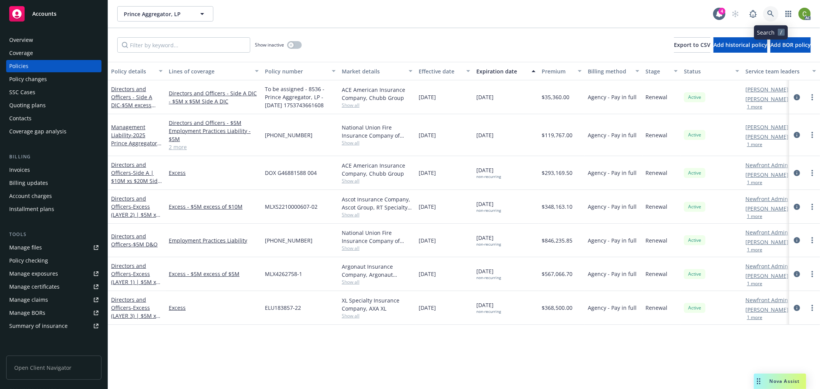
click at [771, 13] on icon at bounding box center [770, 13] width 7 height 7
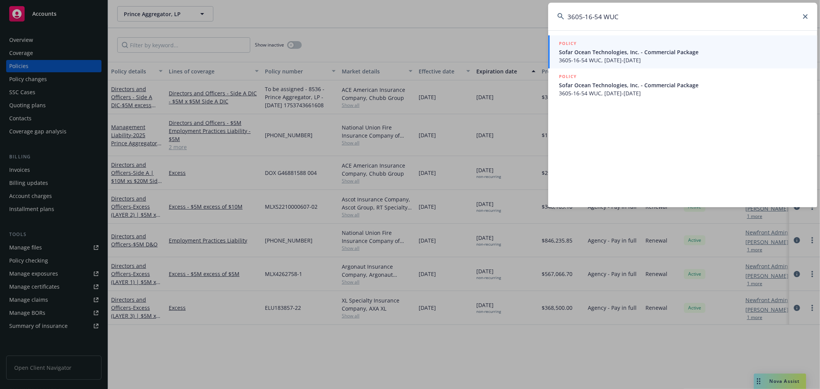
type input "3605-16-54 WUC"
click at [646, 56] on span "3605-16-54 WUC, 10/01/2025-10/01/2026" at bounding box center [683, 60] width 249 height 8
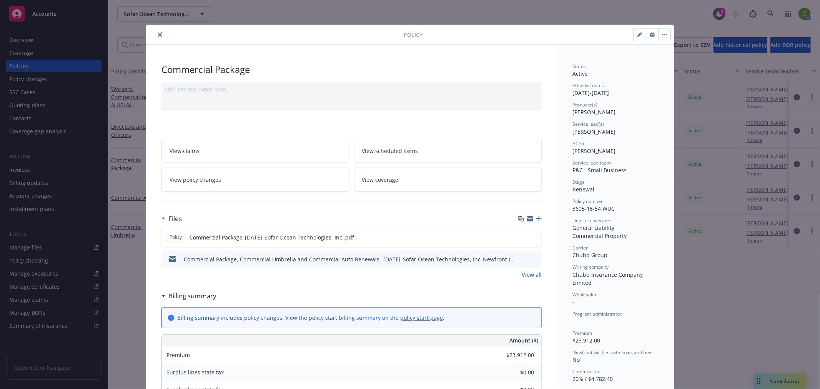
drag, startPoint x: 156, startPoint y: 34, endPoint x: 156, endPoint y: 38, distance: 4.6
click at [158, 33] on icon "close" at bounding box center [160, 34] width 5 height 5
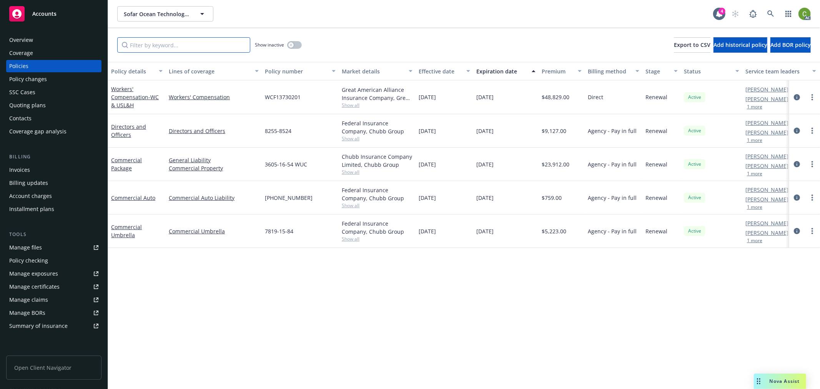
click at [156, 43] on input "Filter by keyword..." at bounding box center [183, 44] width 133 height 15
paste input "7819-15-84"
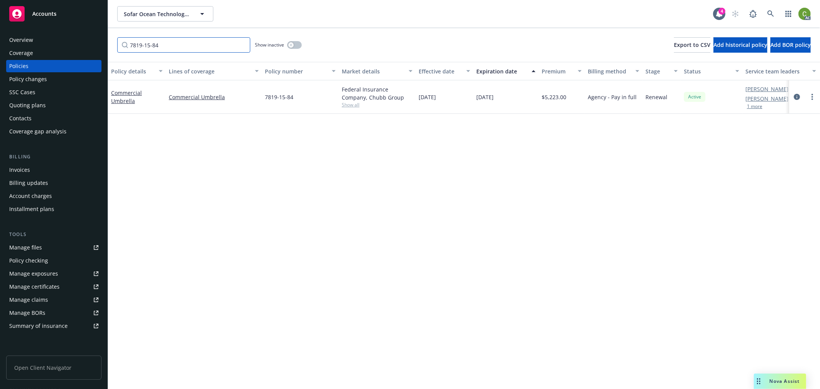
drag, startPoint x: 223, startPoint y: 44, endPoint x: 0, endPoint y: 47, distance: 223.0
click at [0, 46] on div "Accounts Overview Coverage Policies Policy changes SSC Cases Quoting plans Cont…" at bounding box center [410, 194] width 820 height 389
paste input "(25) 7360-68-93"
type input "(25) 7360-68-93"
click at [52, 168] on div "Invoices" at bounding box center [53, 170] width 89 height 12
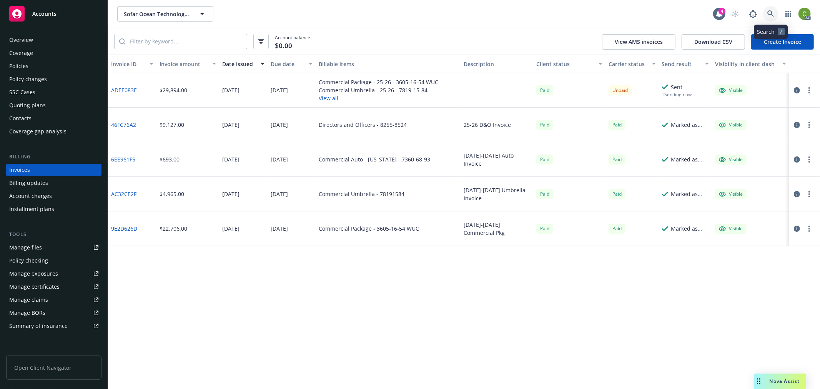
click at [769, 17] on link at bounding box center [770, 13] width 15 height 15
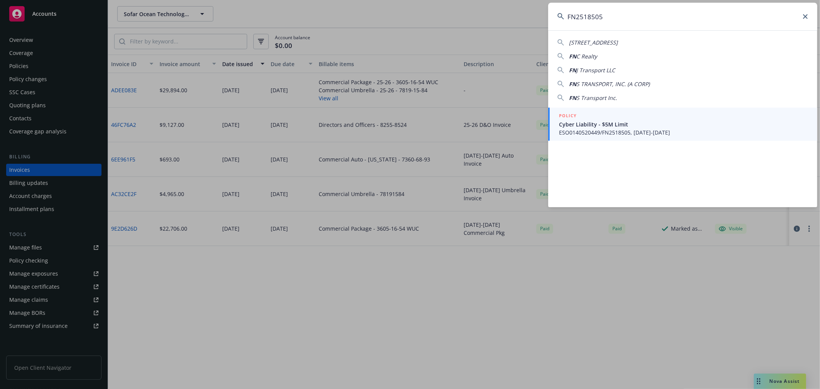
type input "FN2518505"
click at [694, 124] on span "Cyber Liability - $5M Limit" at bounding box center [683, 124] width 249 height 8
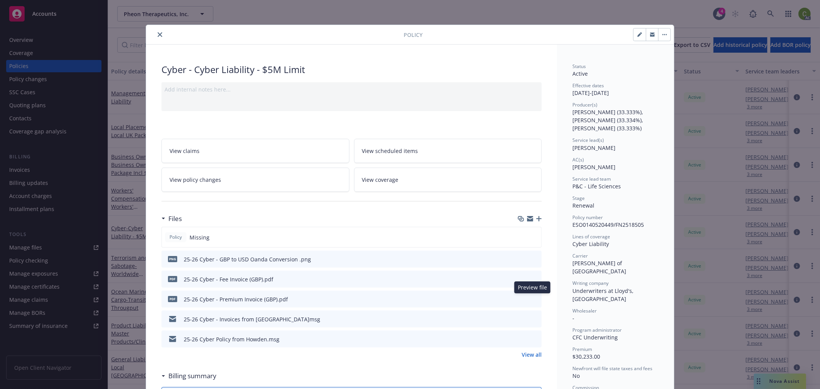
click at [531, 299] on icon "preview file" at bounding box center [534, 298] width 7 height 5
click at [532, 279] on icon "preview file" at bounding box center [534, 278] width 7 height 5
drag, startPoint x: 156, startPoint y: 34, endPoint x: 528, endPoint y: 67, distance: 373.2
click at [158, 33] on icon "close" at bounding box center [160, 34] width 5 height 5
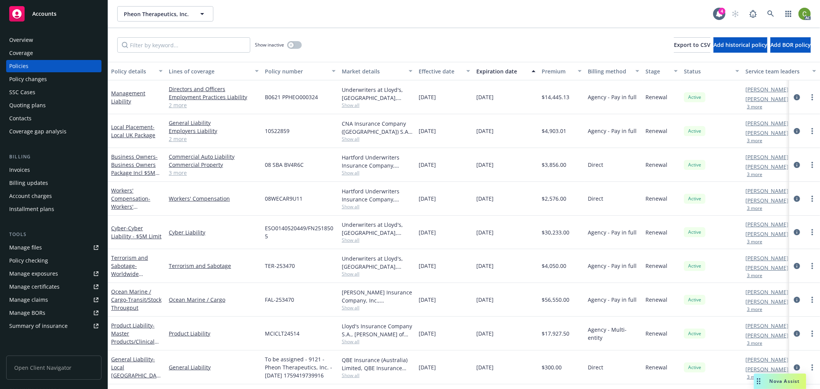
click at [199, 36] on div "Show inactive Export to CSV Add historical policy Add BOR policy" at bounding box center [464, 45] width 712 height 34
drag, startPoint x: 212, startPoint y: 47, endPoint x: 236, endPoint y: 66, distance: 31.0
click at [212, 47] on input "Filter by keyword..." at bounding box center [183, 44] width 133 height 15
paste input "FN2518505"
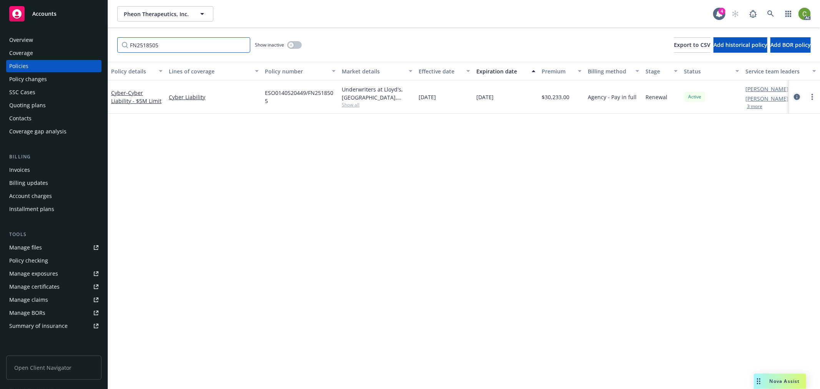
type input "FN2518505"
click at [797, 94] on icon "circleInformation" at bounding box center [797, 97] width 6 height 6
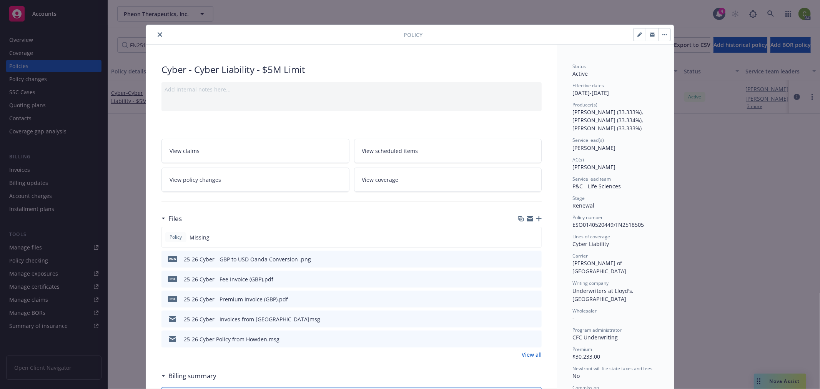
scroll to position [23, 0]
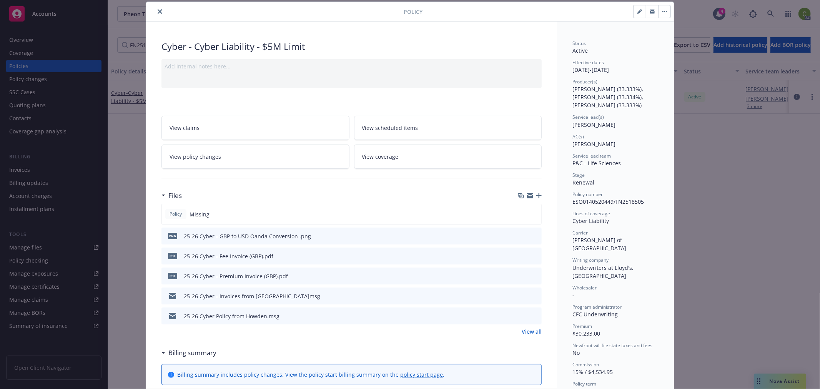
drag, startPoint x: 157, startPoint y: 11, endPoint x: 149, endPoint y: 33, distance: 23.6
click at [158, 11] on icon "close" at bounding box center [160, 11] width 5 height 5
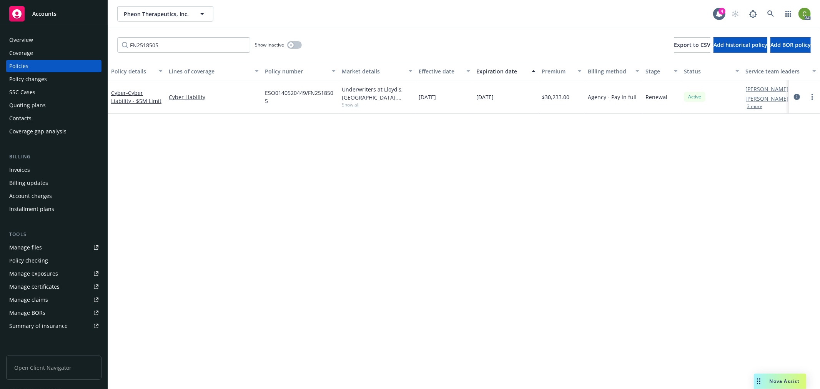
click at [48, 168] on div "Invoices" at bounding box center [53, 170] width 89 height 12
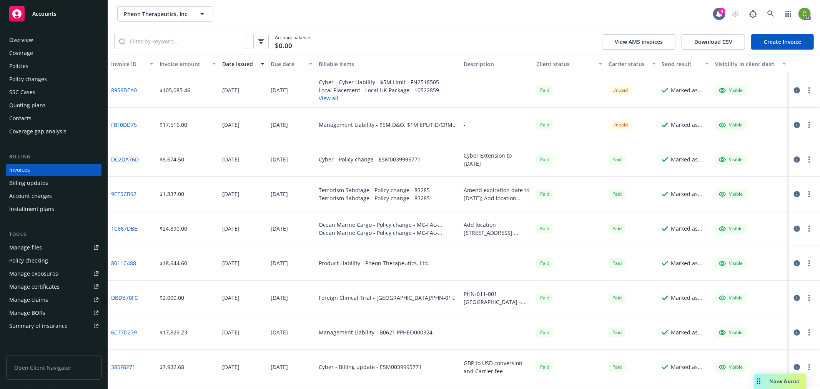
click at [794, 91] on icon "button" at bounding box center [797, 90] width 6 height 6
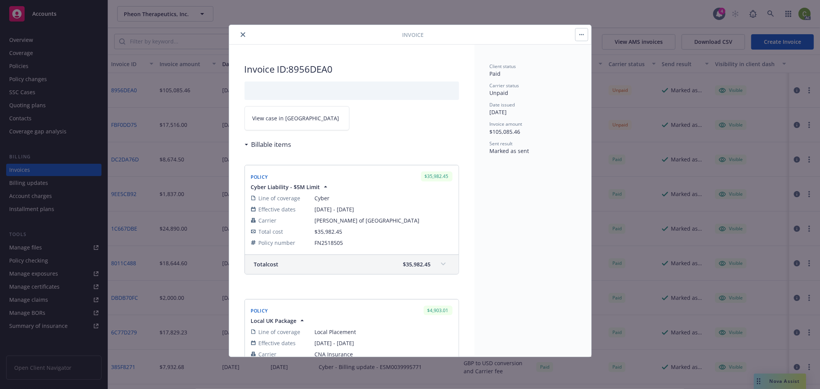
click at [296, 120] on link "View case in SSC" at bounding box center [296, 118] width 105 height 24
click at [240, 32] on button "close" at bounding box center [242, 34] width 9 height 9
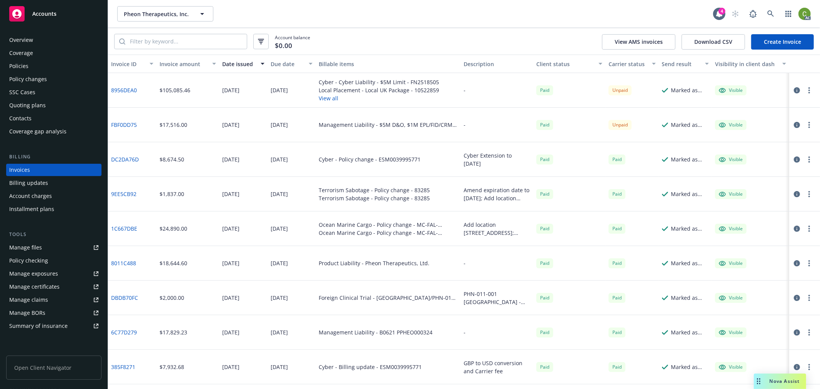
click at [56, 67] on div "Policies" at bounding box center [53, 66] width 89 height 12
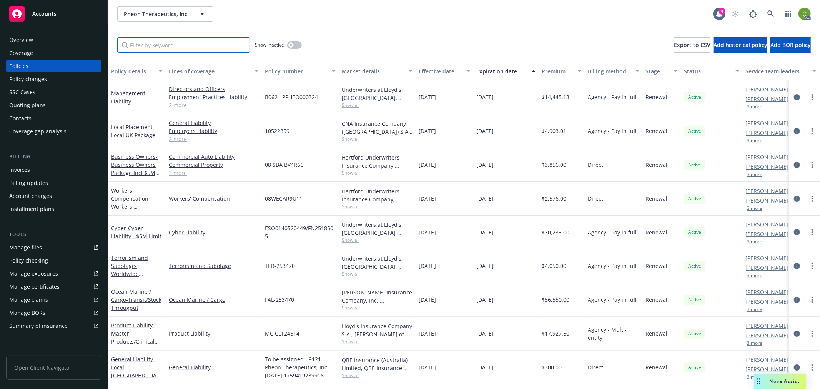
click at [191, 44] on input "Filter by keyword..." at bounding box center [183, 44] width 133 height 15
paste input "TZE-661-067212-065"
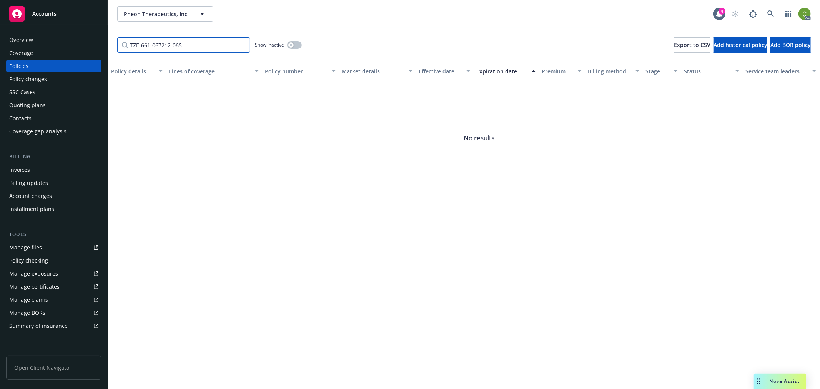
type input "TZE-661-067212-065"
drag, startPoint x: 292, startPoint y: 42, endPoint x: 313, endPoint y: 50, distance: 21.8
click at [292, 42] on button "button" at bounding box center [294, 45] width 15 height 8
drag, startPoint x: 769, startPoint y: 14, endPoint x: 760, endPoint y: 38, distance: 25.1
click at [769, 14] on icon at bounding box center [770, 13] width 7 height 7
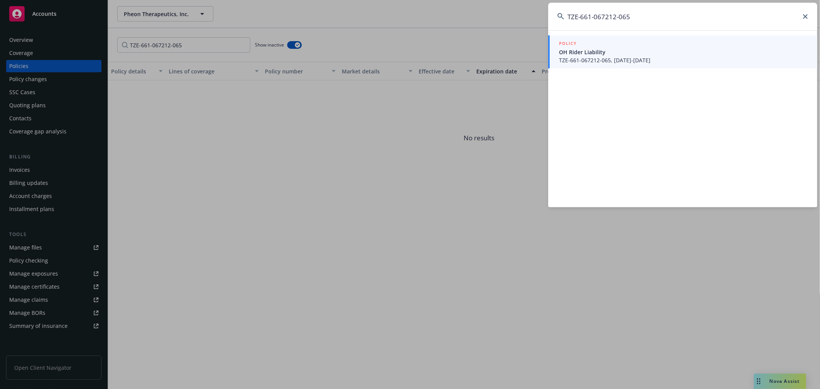
type input "TZE-661-067212-065"
click at [697, 58] on span "TZE-661-067212-065, 07/01/2025-07/01/2026" at bounding box center [683, 60] width 249 height 8
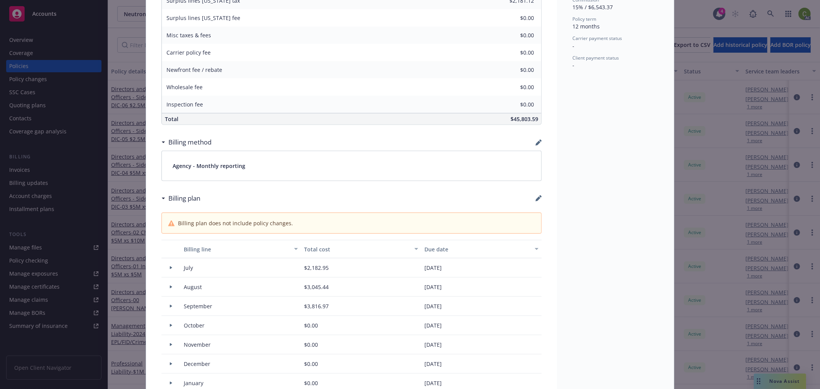
scroll to position [384, 0]
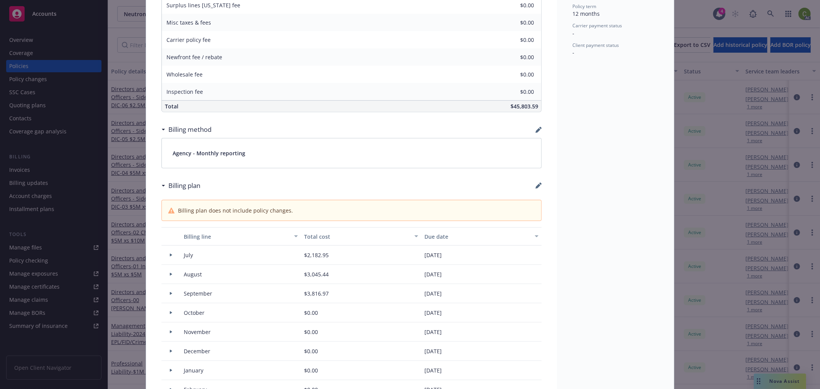
click at [165, 274] on div at bounding box center [171, 274] width 13 height 3
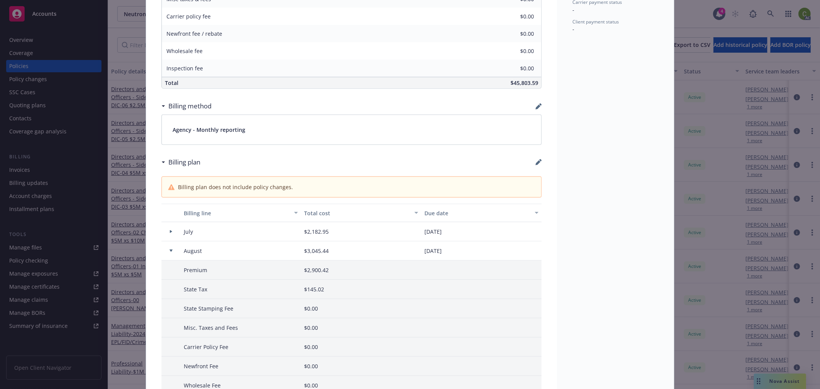
scroll to position [427, 0]
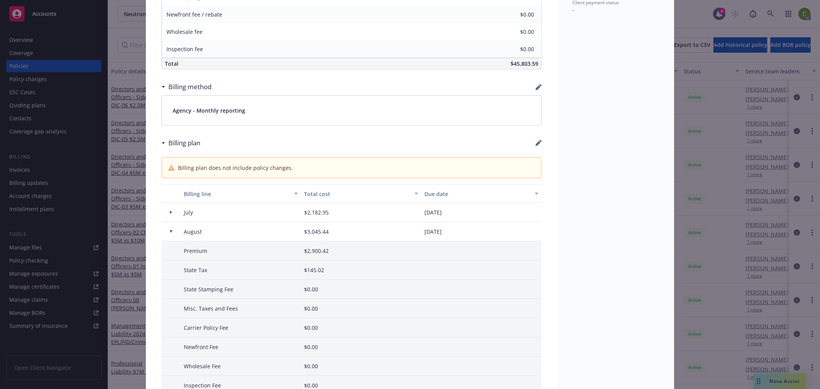
click at [170, 233] on div at bounding box center [171, 231] width 13 height 3
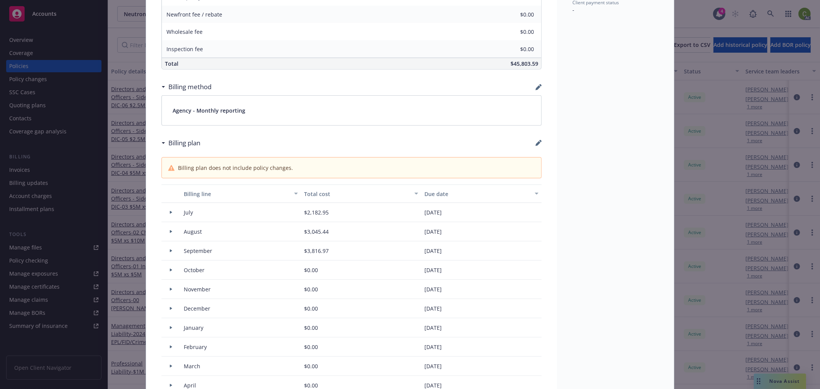
click at [170, 231] on icon at bounding box center [171, 231] width 3 height 3
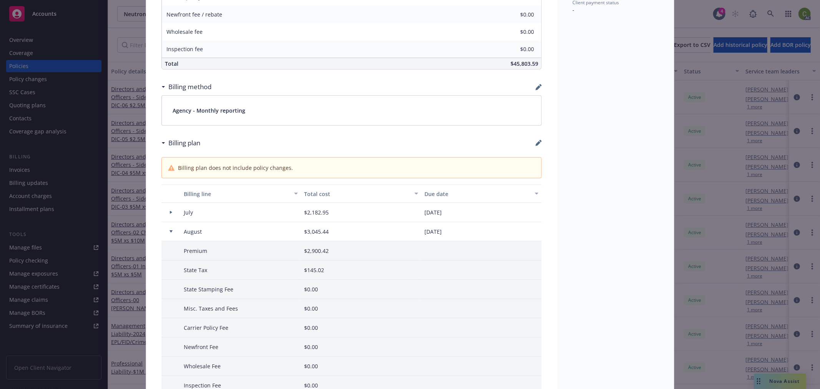
click at [170, 231] on icon at bounding box center [171, 232] width 3 height 2
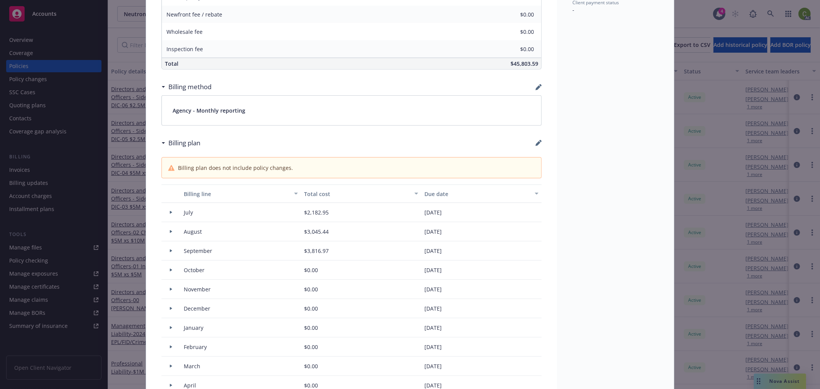
click at [170, 212] on div at bounding box center [171, 212] width 13 height 3
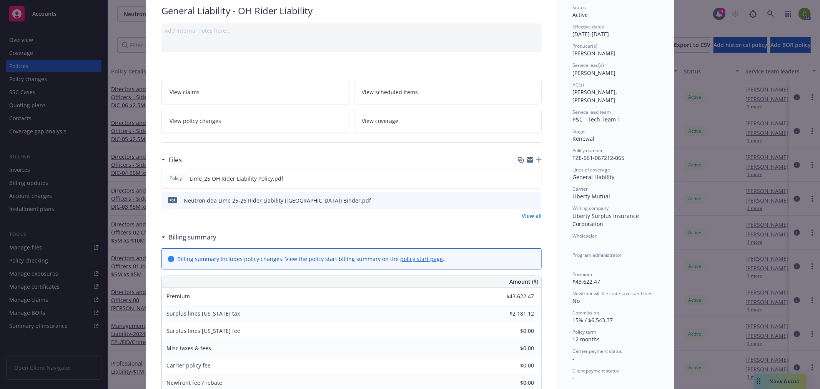
scroll to position [0, 0]
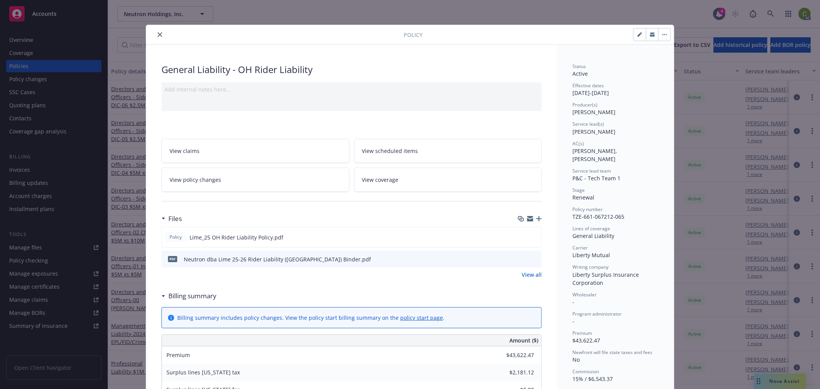
click at [158, 33] on icon "close" at bounding box center [160, 34] width 5 height 5
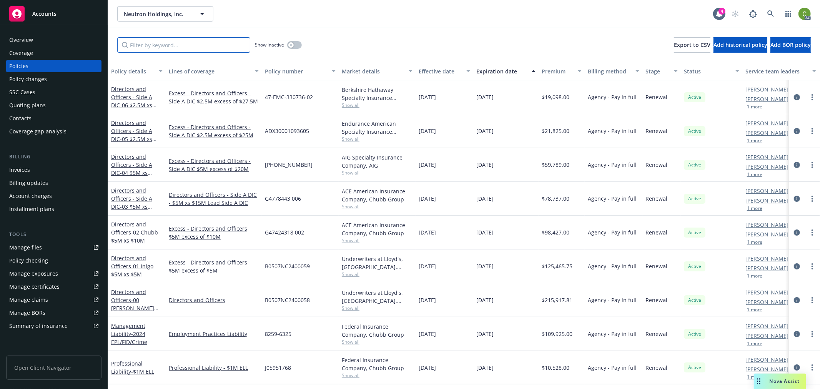
click at [170, 44] on input "Filter by keyword..." at bounding box center [183, 44] width 133 height 15
paste input "TZE-661-067212-054"
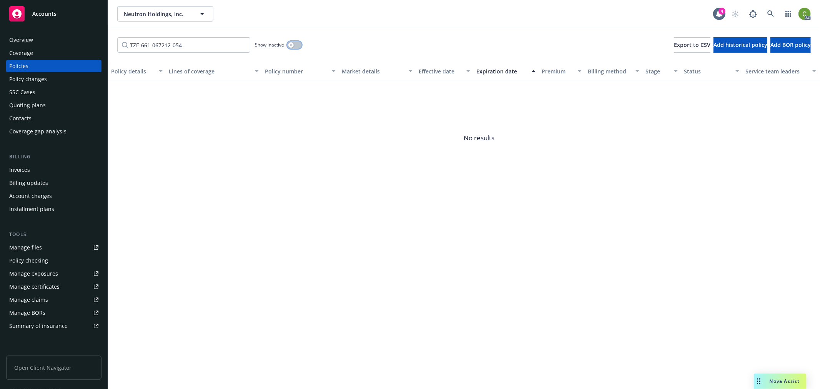
click at [291, 43] on icon "button" at bounding box center [290, 44] width 3 height 3
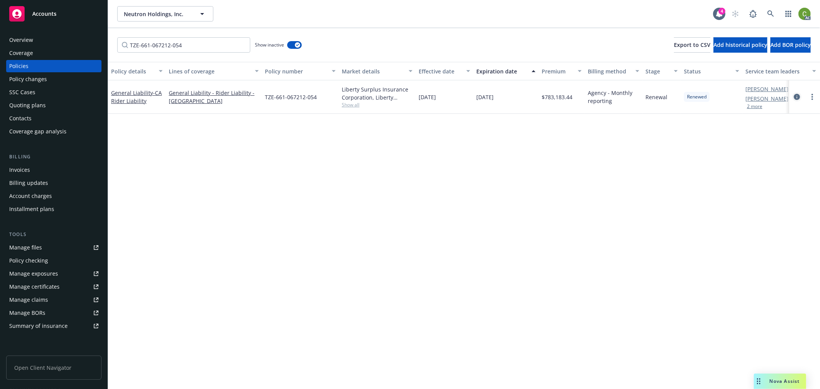
click at [797, 97] on icon "circleInformation" at bounding box center [797, 97] width 6 height 6
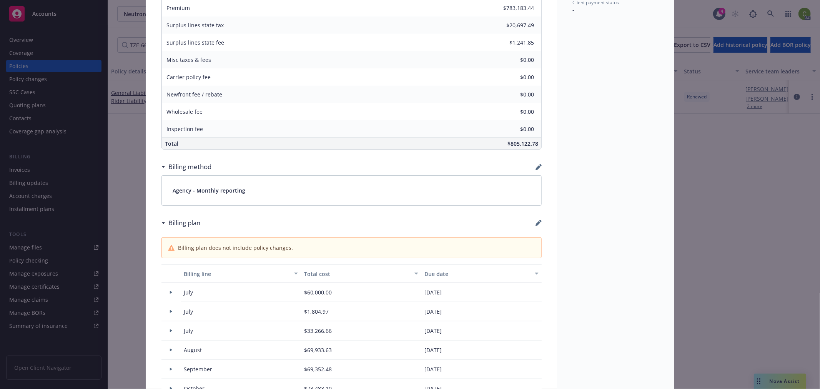
scroll to position [640, 0]
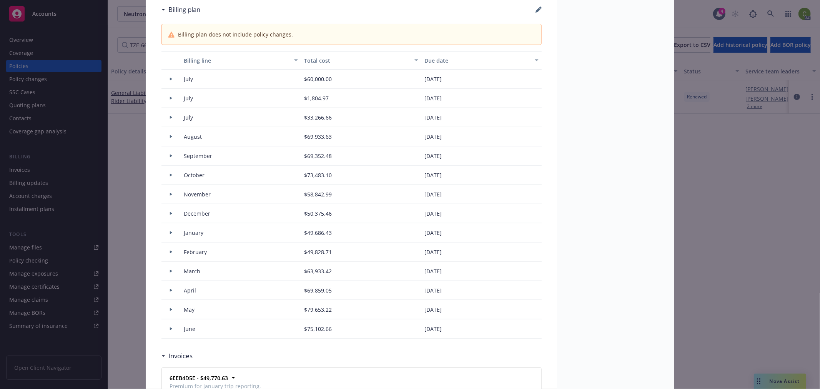
click at [170, 329] on icon at bounding box center [171, 328] width 3 height 3
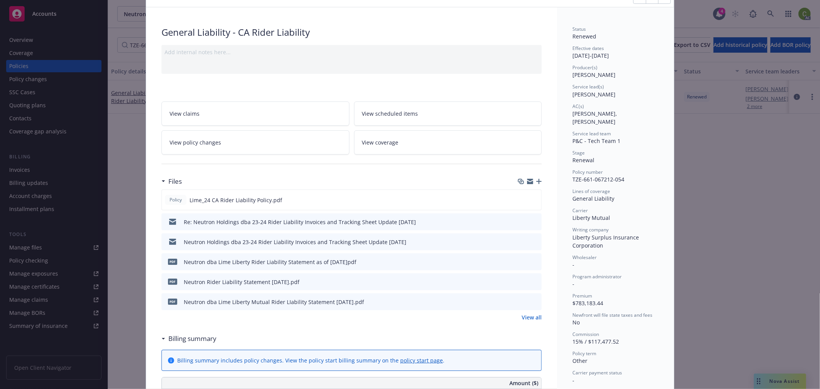
scroll to position [0, 0]
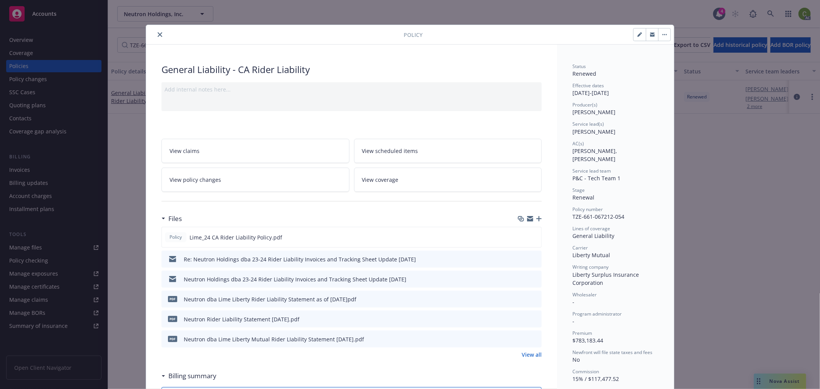
drag, startPoint x: 158, startPoint y: 33, endPoint x: 178, endPoint y: 45, distance: 23.4
click at [158, 33] on icon "close" at bounding box center [160, 34] width 5 height 5
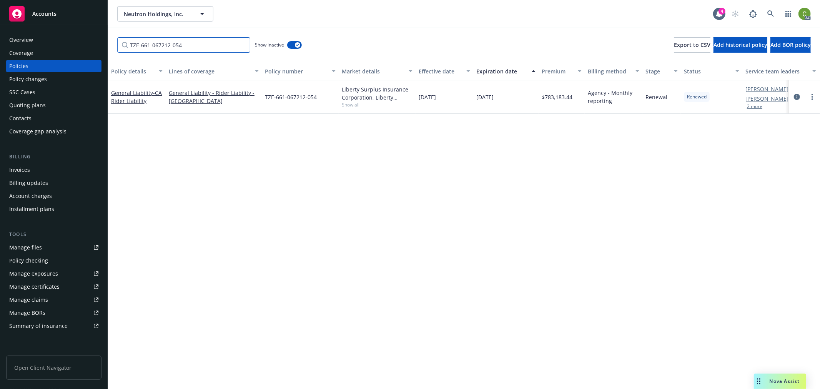
click at [204, 47] on input "TZE-661-067212-054" at bounding box center [183, 44] width 133 height 15
drag, startPoint x: 211, startPoint y: 46, endPoint x: 0, endPoint y: 52, distance: 210.7
click at [0, 52] on div "Accounts Overview Coverage Policies Policy changes SSC Cases Quoting plans Cont…" at bounding box center [410, 194] width 820 height 389
paste input "5"
click at [796, 98] on icon "circleInformation" at bounding box center [797, 97] width 6 height 6
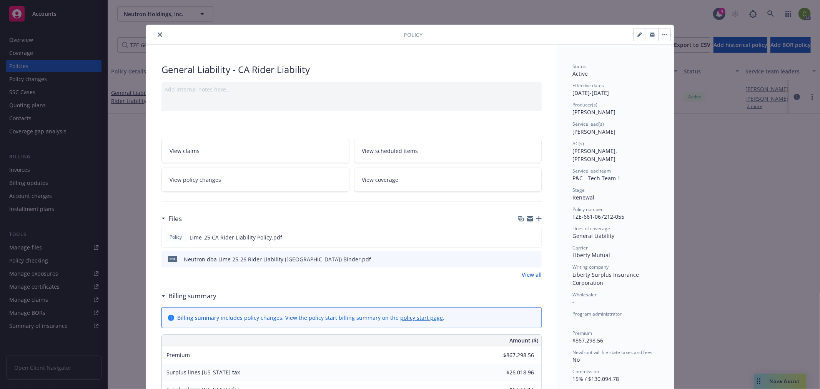
click at [158, 33] on icon "close" at bounding box center [160, 34] width 5 height 5
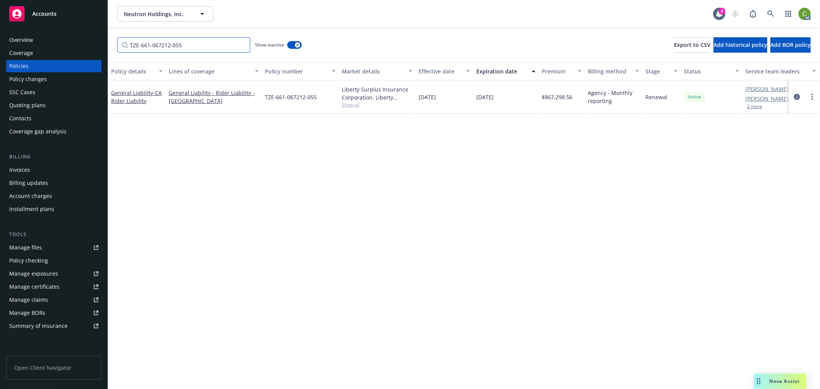
click at [195, 50] on input "TZE-661-067212-055" at bounding box center [183, 44] width 133 height 15
drag, startPoint x: 71, startPoint y: 47, endPoint x: 258, endPoint y: 113, distance: 198.3
click at [3, 52] on div "Accounts Overview Coverage Policies Policy changes SSC Cases Quoting plans Cont…" at bounding box center [410, 194] width 820 height 389
paste input "64"
type input "TZE-661-067212-064"
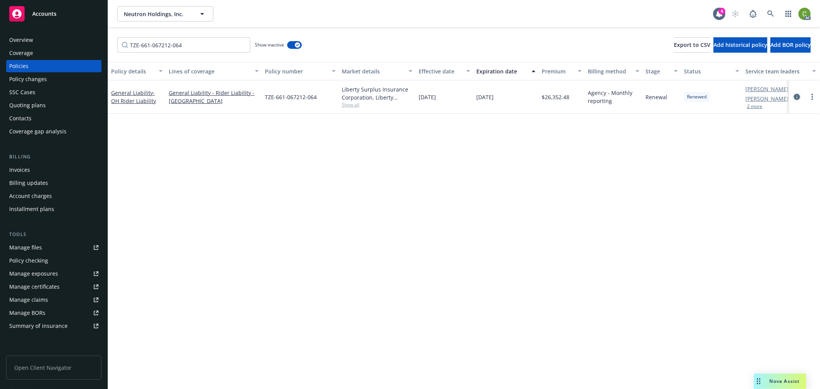
click at [800, 95] on icon "circleInformation" at bounding box center [797, 97] width 6 height 6
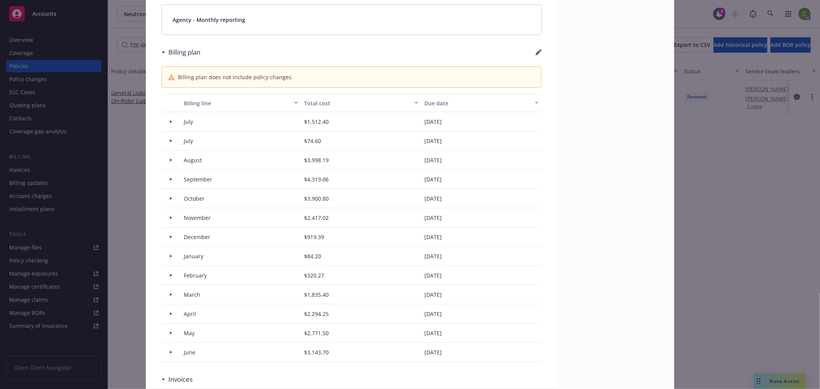
scroll to position [726, 0]
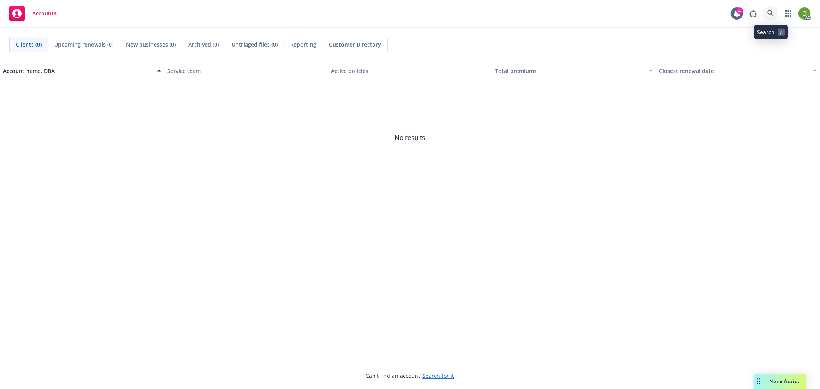
click at [775, 13] on link at bounding box center [770, 13] width 15 height 15
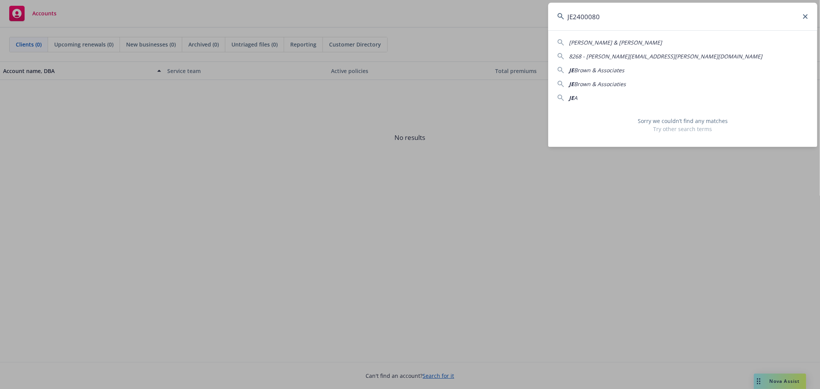
drag, startPoint x: 216, startPoint y: 29, endPoint x: -78, endPoint y: 31, distance: 294.1
click at [0, 31] on html "Accounts 4 AC Clients (0) Upcoming renewals (0) New businesses (0) Archived (0)…" at bounding box center [410, 194] width 820 height 389
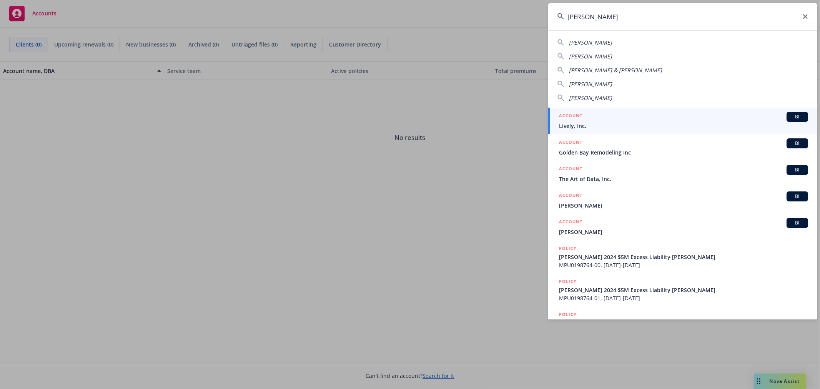
click at [591, 17] on input "[PERSON_NAME]" at bounding box center [682, 17] width 269 height 28
paste input "[PERSON_NAME]"
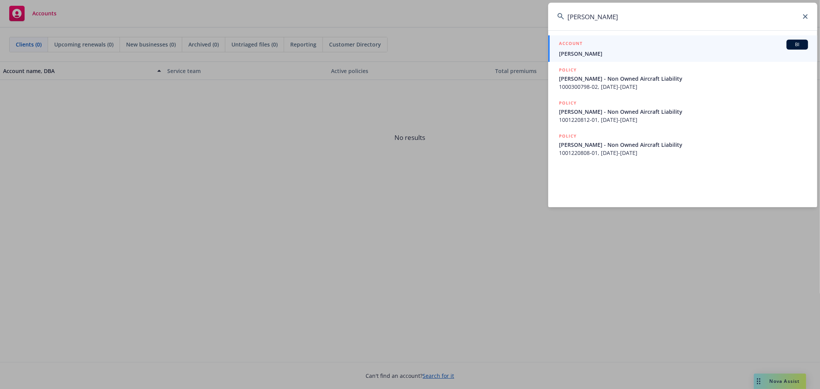
type input "[PERSON_NAME]"
click at [633, 50] on span "[PERSON_NAME]" at bounding box center [683, 54] width 249 height 8
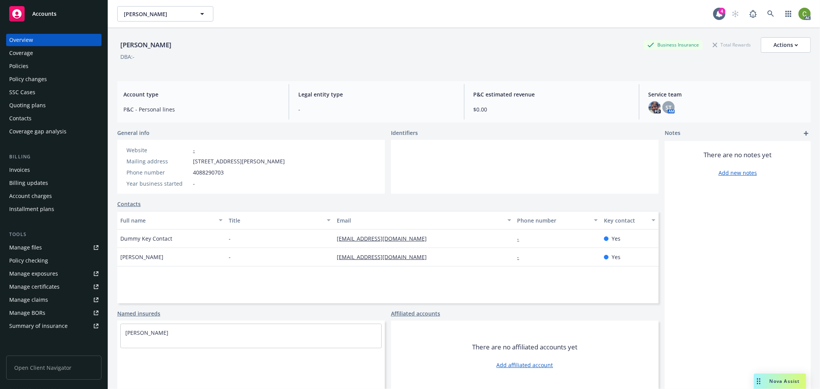
click at [34, 68] on div "Policies" at bounding box center [53, 66] width 89 height 12
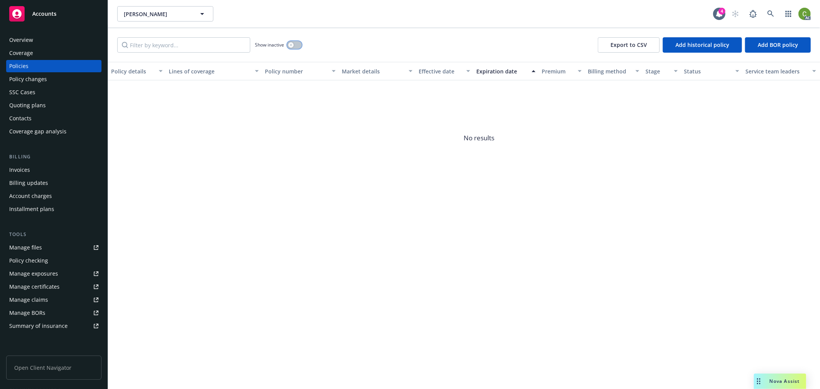
click at [293, 45] on div "button" at bounding box center [290, 44] width 5 height 5
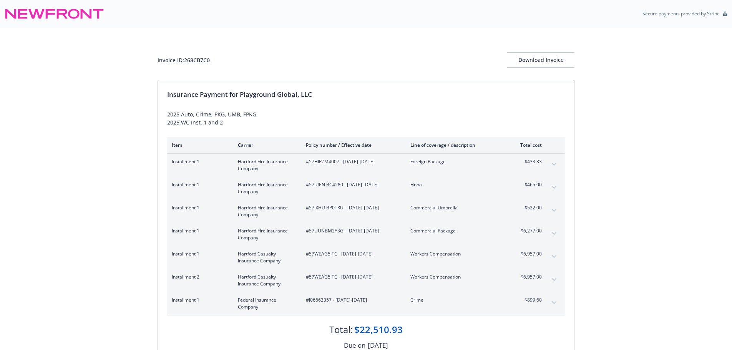
click at [629, 257] on div "Invoice ID: 268CB7C0 Download Invoice Insurance Payment for Playground Global, …" at bounding box center [366, 216] width 732 height 377
